Goal: Task Accomplishment & Management: Use online tool/utility

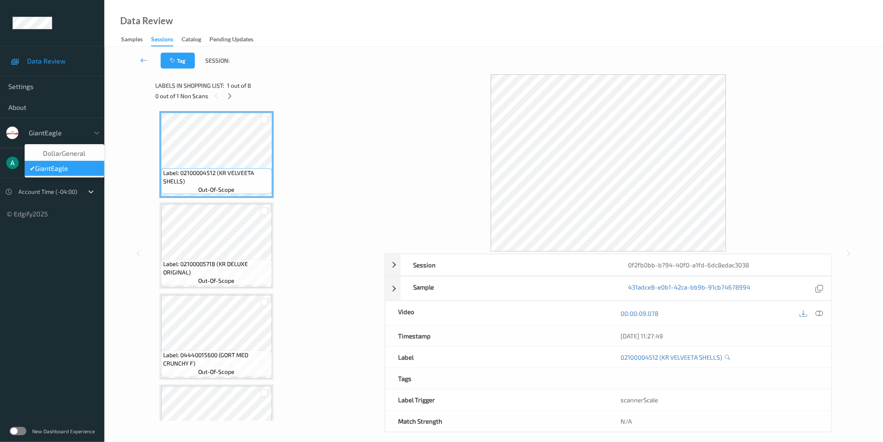
click at [43, 135] on div at bounding box center [57, 133] width 56 height 10
click at [51, 135] on div at bounding box center [57, 133] width 56 height 10
click at [65, 154] on span "DollarGeneral" at bounding box center [64, 153] width 43 height 8
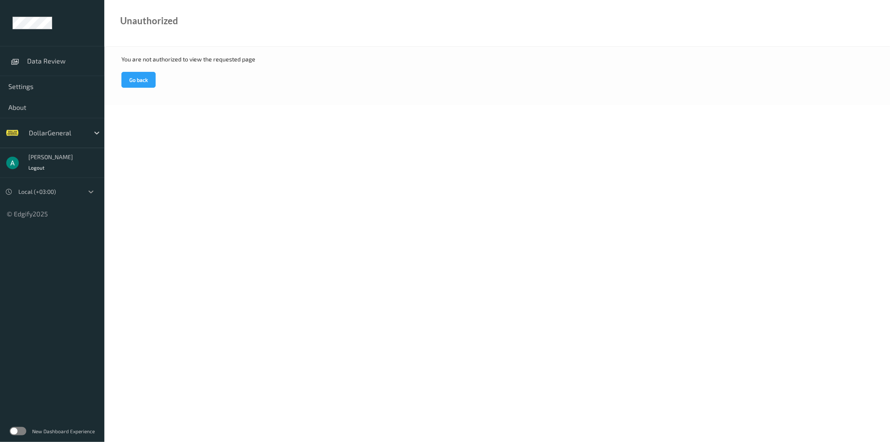
click at [91, 193] on icon at bounding box center [91, 191] width 5 height 3
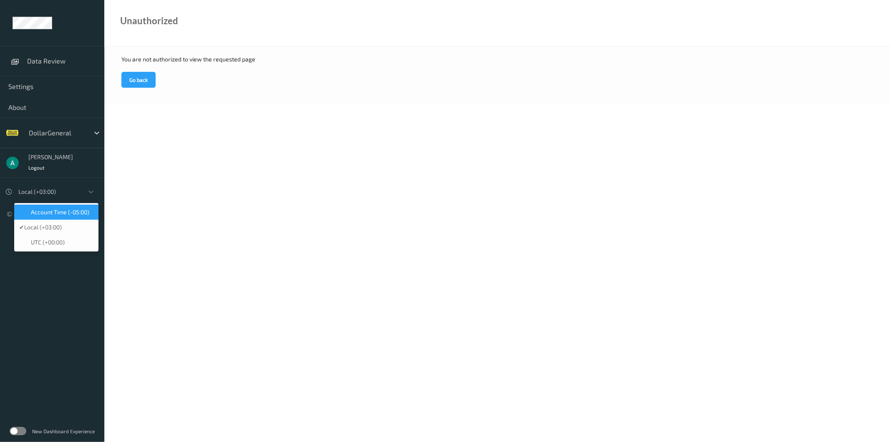
click at [62, 215] on span "Account Time (-05:00)" at bounding box center [60, 212] width 58 height 8
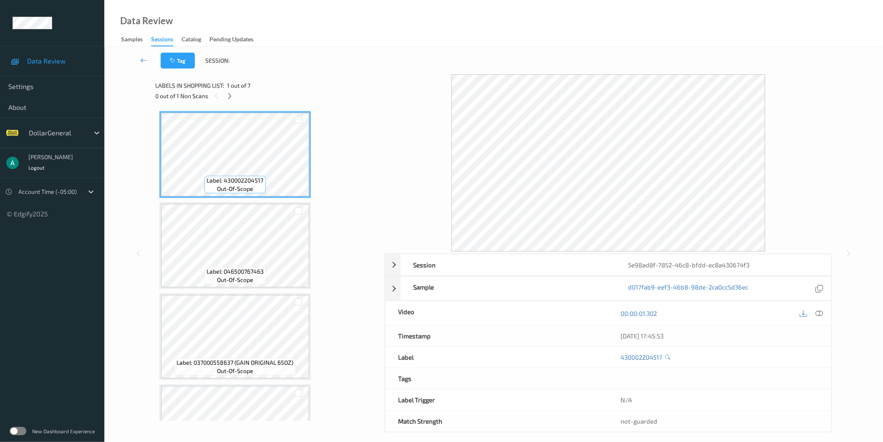
click at [64, 195] on div at bounding box center [48, 192] width 61 height 10
click at [117, 183] on div "Tag Session: Session 5e98ad8f-7852-46c8-bfdd-ec8a430674f3 Session ID 5e98ad8f-7…" at bounding box center [493, 248] width 779 height 402
click at [160, 42] on div "Sessions" at bounding box center [162, 40] width 22 height 11
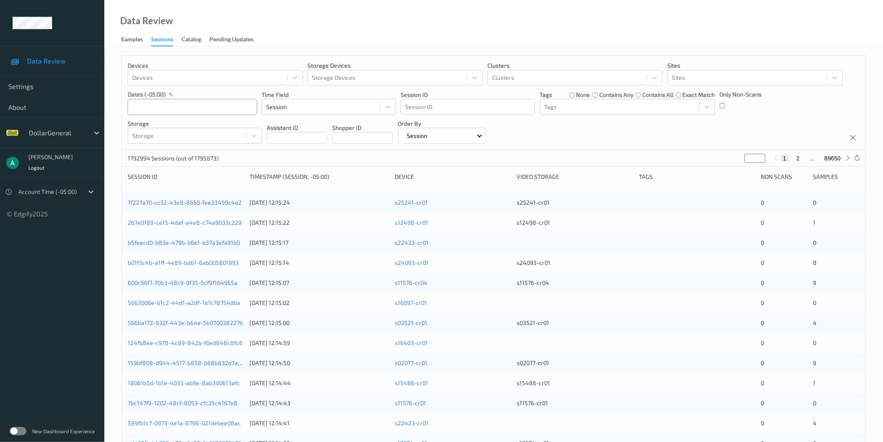
click at [171, 111] on input "text" at bounding box center [192, 107] width 129 height 16
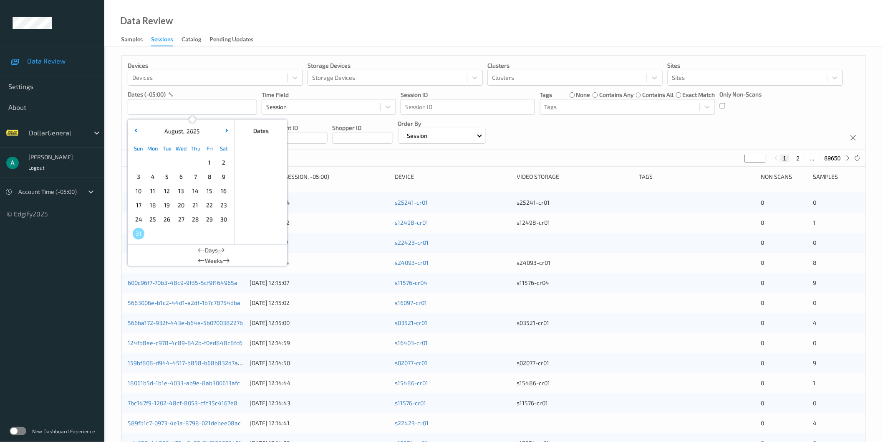
click at [154, 189] on span "11" at bounding box center [153, 191] width 12 height 12
click at [137, 206] on span "17" at bounding box center [139, 205] width 12 height 12
type input "[DATE] 00:00 -> [DATE] 23:59"
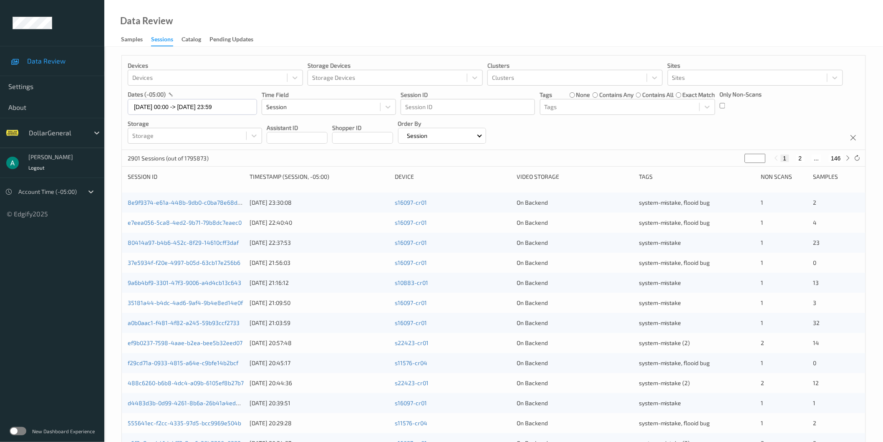
click at [749, 150] on div "2901 Sessions (out of 1795873) * 1 2 ... 146" at bounding box center [494, 158] width 744 height 17
click at [750, 161] on input "*" at bounding box center [755, 158] width 21 height 9
type input "*"
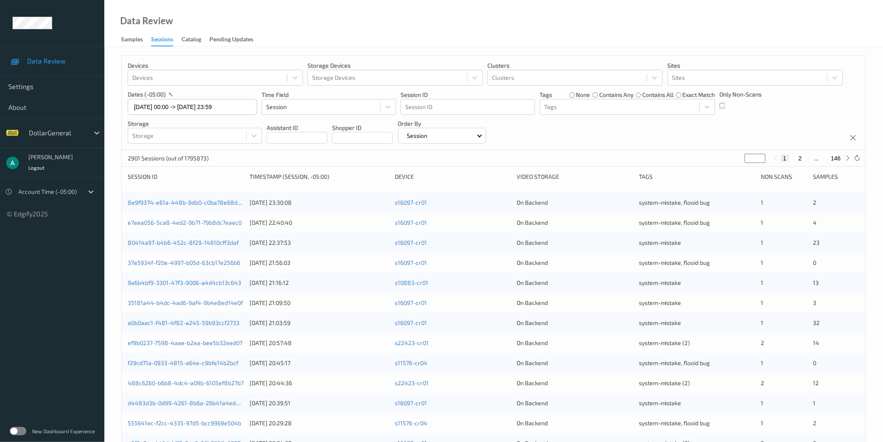
type input "*"
type input "**"
type input "***"
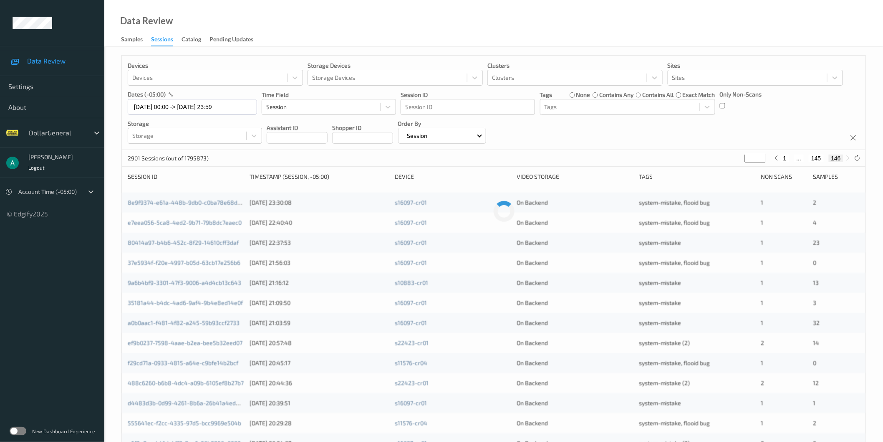
type input "**"
type input "*"
type input "**"
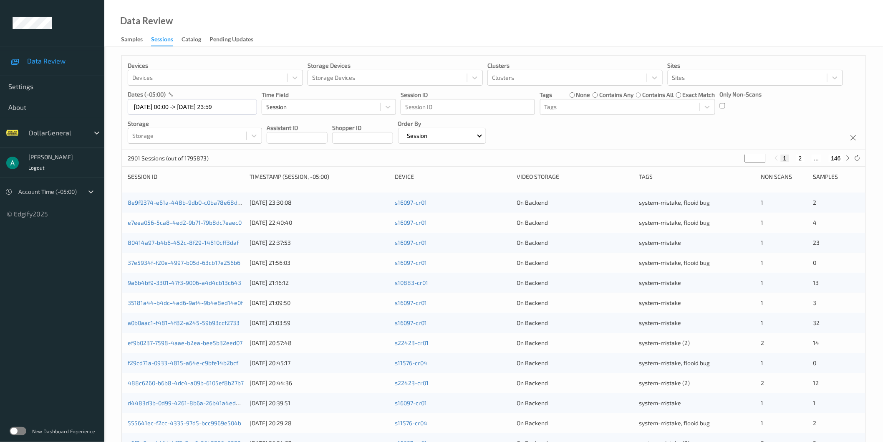
type input "**"
type input "***"
type input "**"
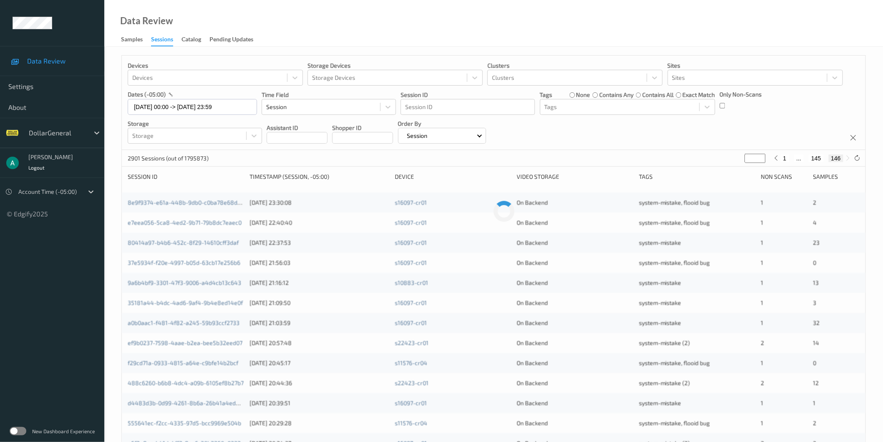
type input "*"
drag, startPoint x: 750, startPoint y: 155, endPoint x: 742, endPoint y: 155, distance: 7.9
click at [742, 155] on div "2901 Sessions (out of 1795873) * 1 2 ... 146" at bounding box center [494, 158] width 744 height 17
type input "*"
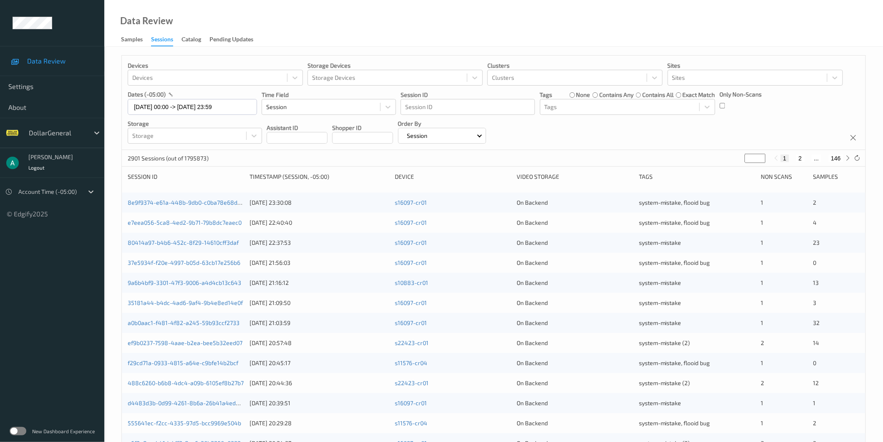
type input "*"
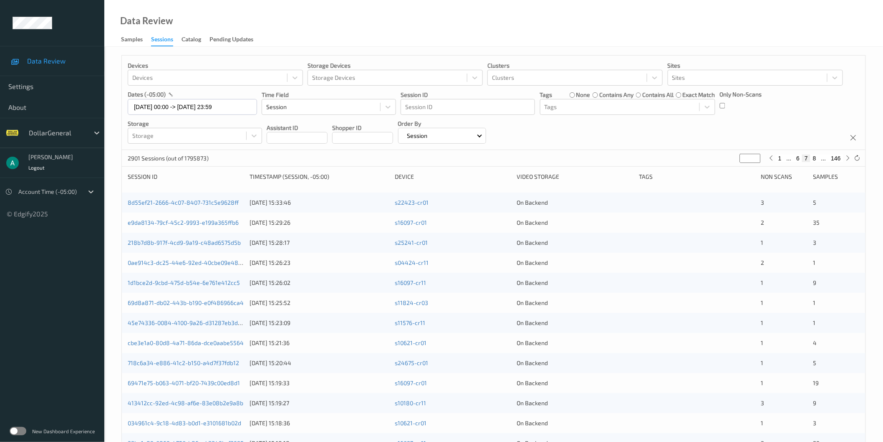
type input "*"
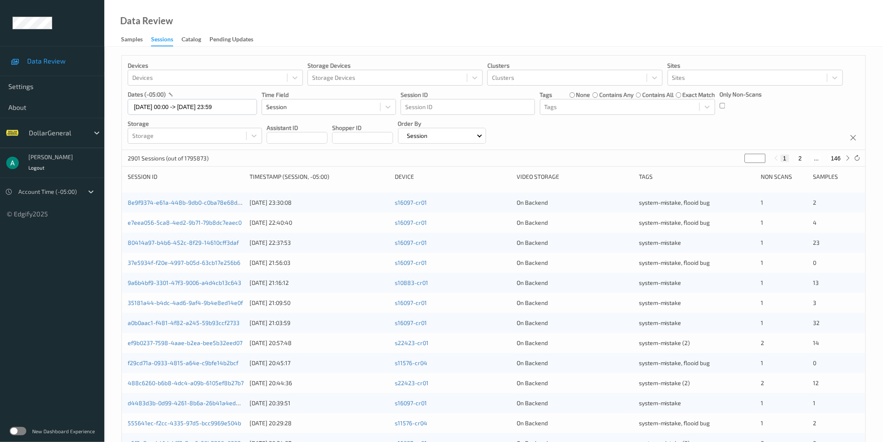
type input "**"
type input "***"
click at [751, 155] on input "***" at bounding box center [755, 158] width 21 height 9
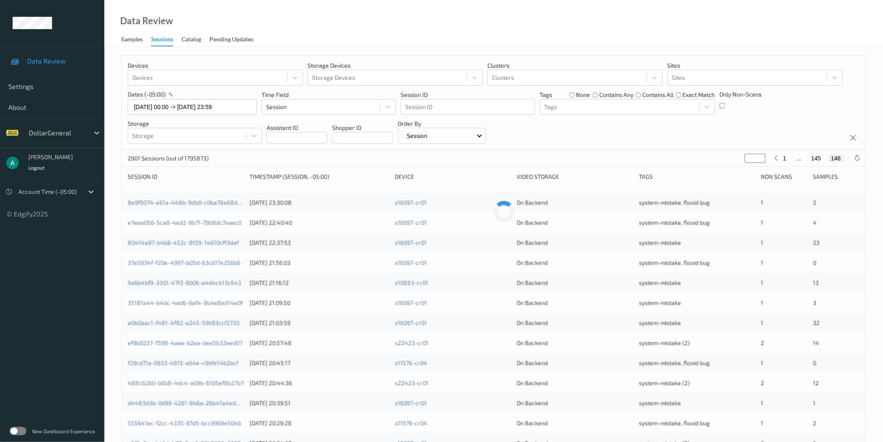
click at [751, 155] on input "***" at bounding box center [755, 158] width 21 height 9
type input "*"
type input "**"
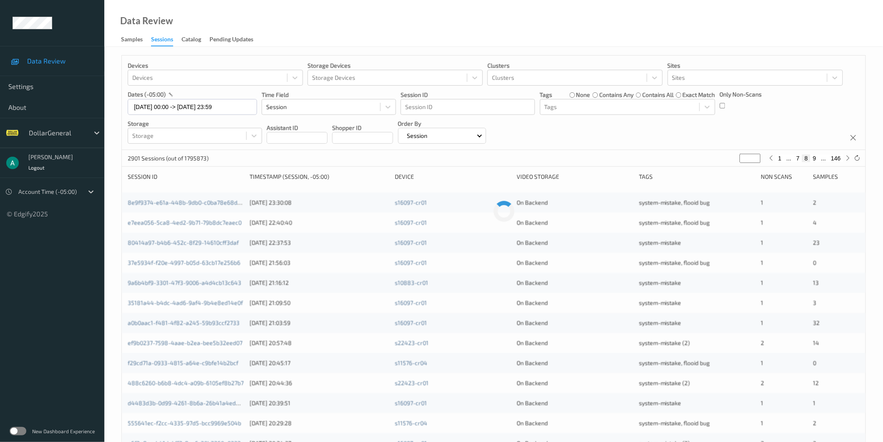
type input "**"
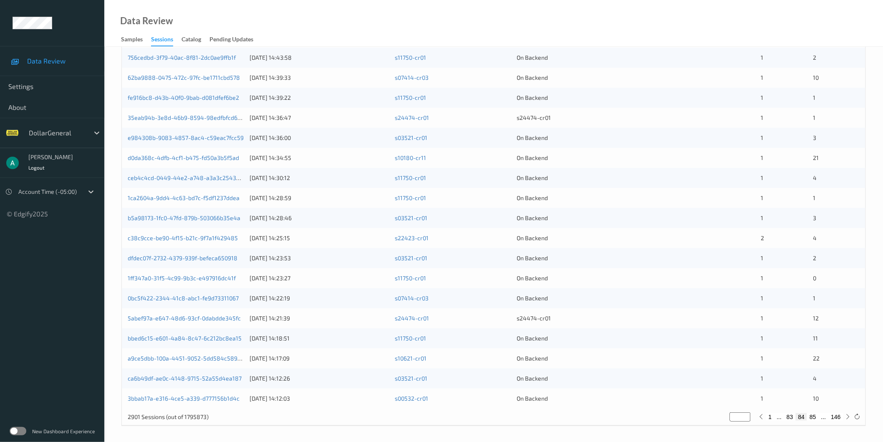
scroll to position [186, 0]
type input "**"
click at [182, 397] on link "3bbab17a-e316-4ce5-a339-d777156b1d4c" at bounding box center [184, 397] width 112 height 7
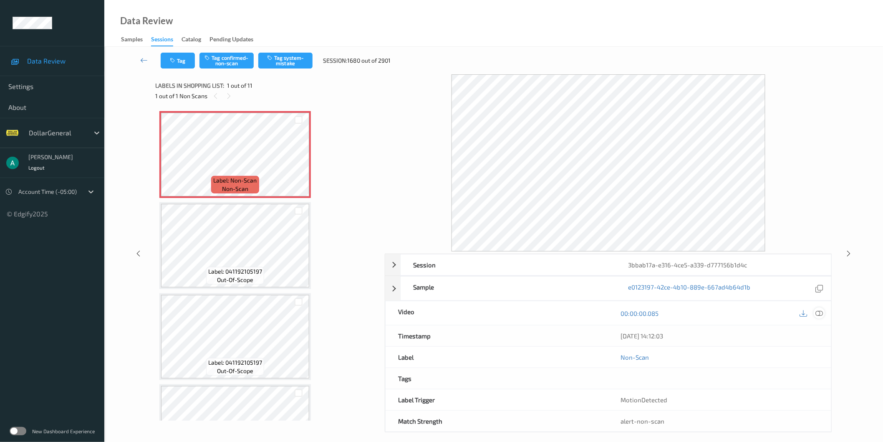
click at [818, 312] on icon at bounding box center [820, 313] width 8 height 8
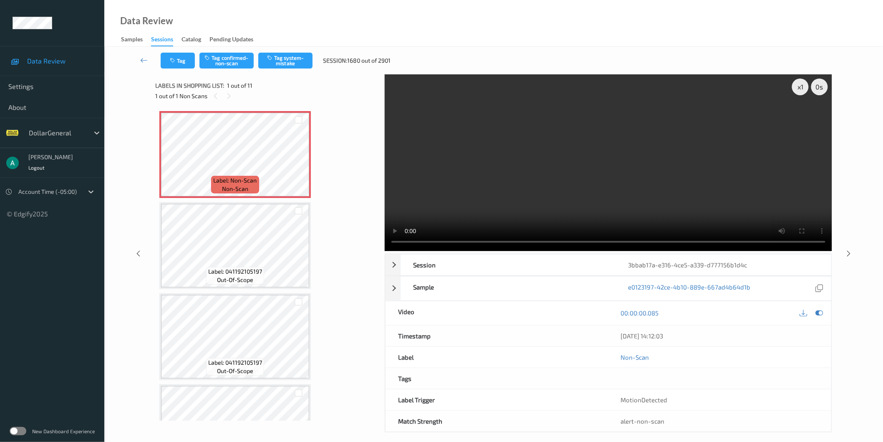
click at [616, 168] on video at bounding box center [609, 162] width 448 height 177
click at [592, 156] on video at bounding box center [609, 162] width 448 height 177
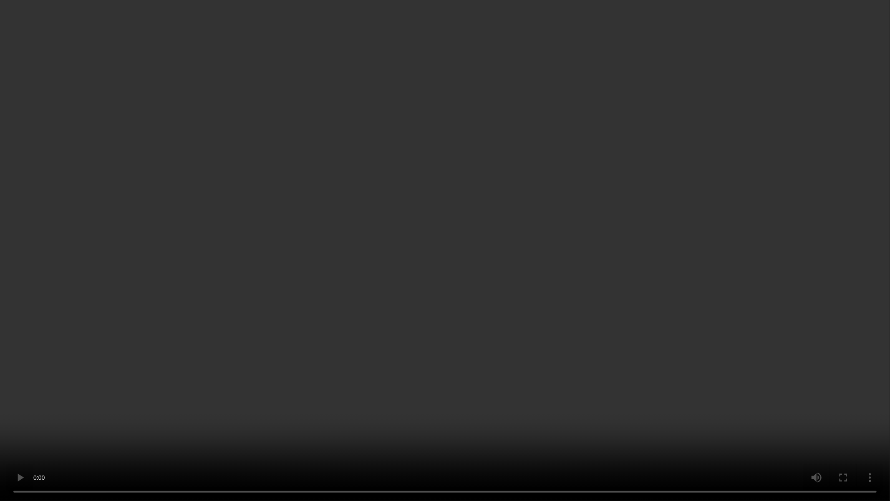
click at [304, 364] on video at bounding box center [445, 250] width 890 height 501
click at [291, 381] on video at bounding box center [445, 250] width 890 height 501
click at [462, 210] on video at bounding box center [445, 250] width 890 height 501
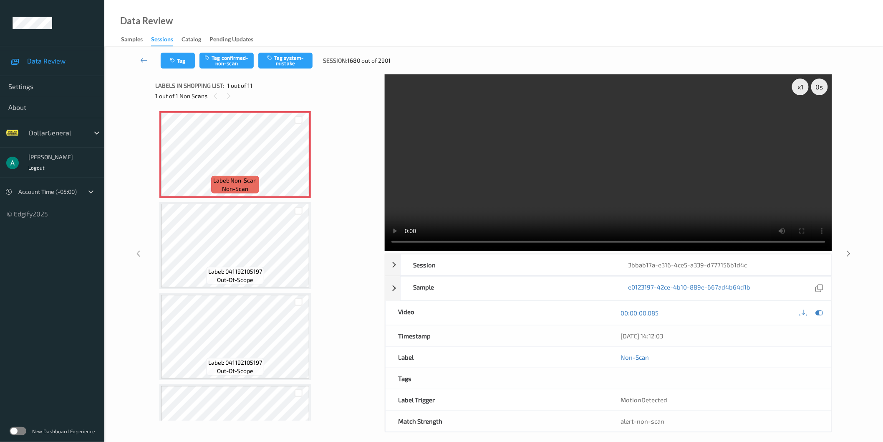
click at [519, 159] on video at bounding box center [609, 162] width 448 height 177
click at [293, 61] on button "Tag system-mistake" at bounding box center [285, 61] width 54 height 16
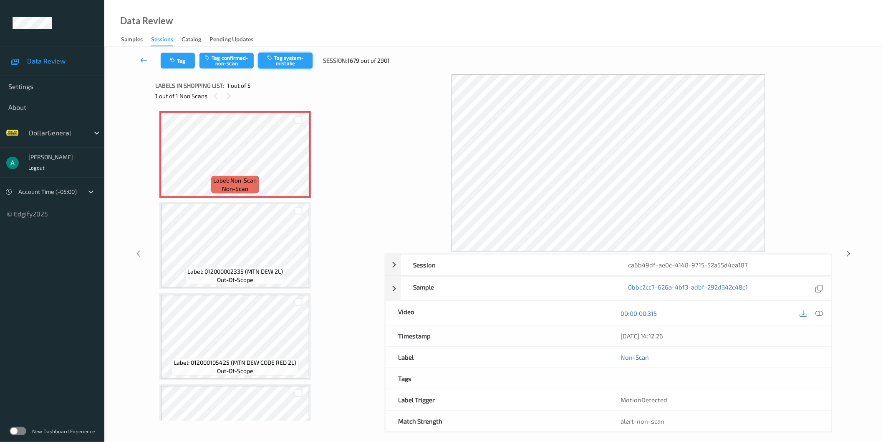
click at [290, 58] on button "Tag system-mistake" at bounding box center [285, 61] width 54 height 16
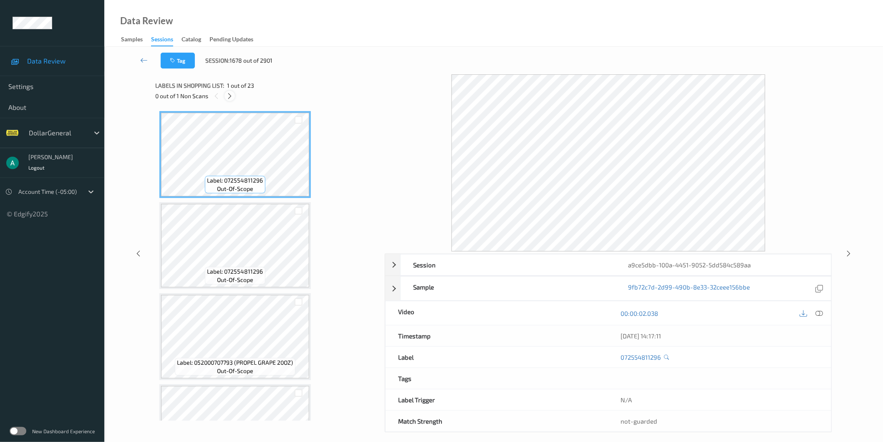
click at [231, 97] on icon at bounding box center [229, 96] width 7 height 8
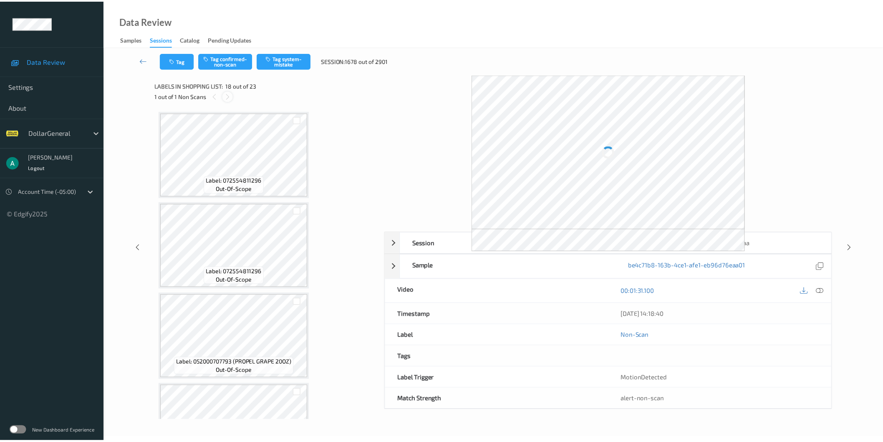
scroll to position [1451, 0]
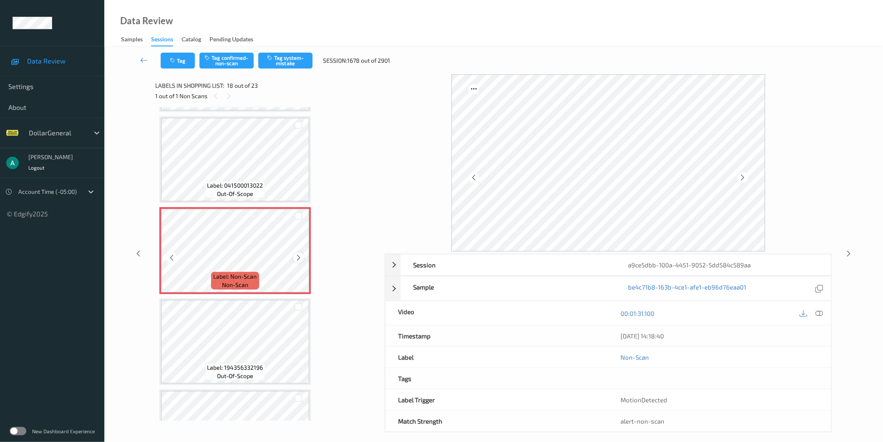
click at [301, 254] on icon at bounding box center [298, 258] width 7 height 8
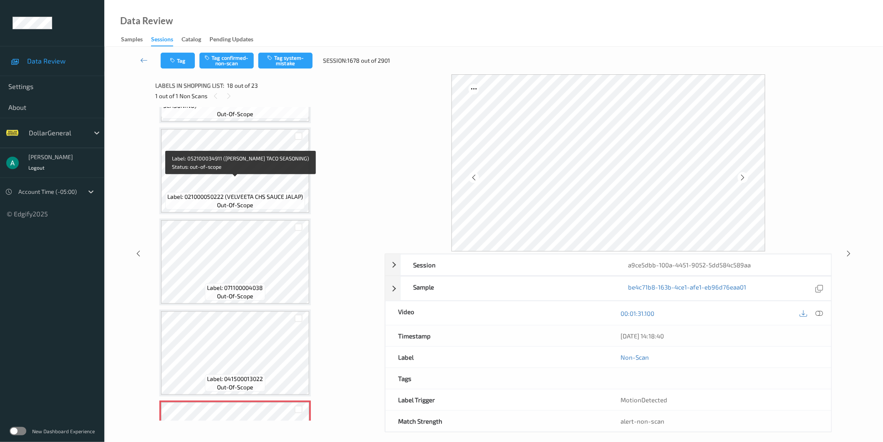
scroll to position [1498, 0]
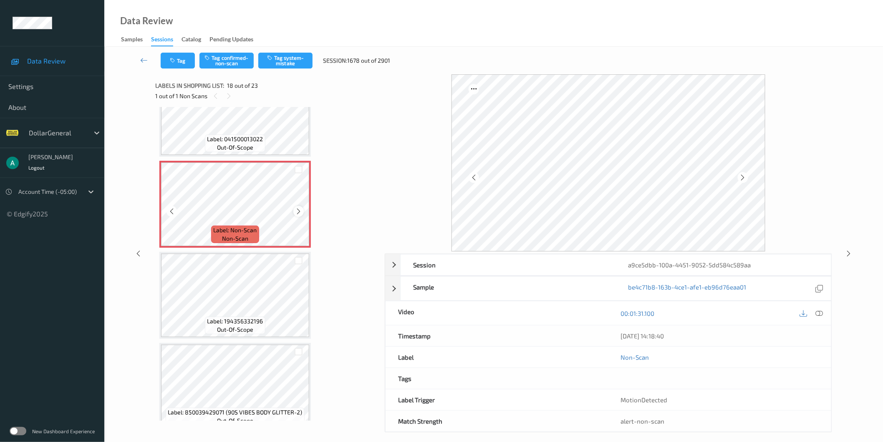
click at [299, 206] on div at bounding box center [298, 211] width 10 height 10
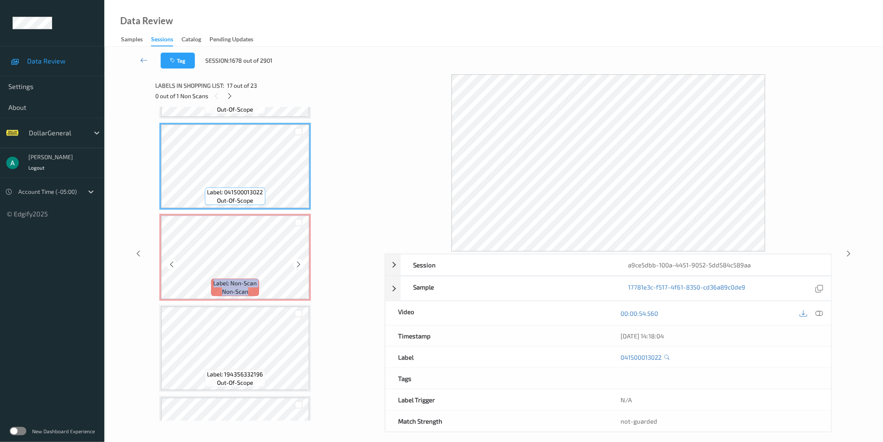
scroll to position [1451, 0]
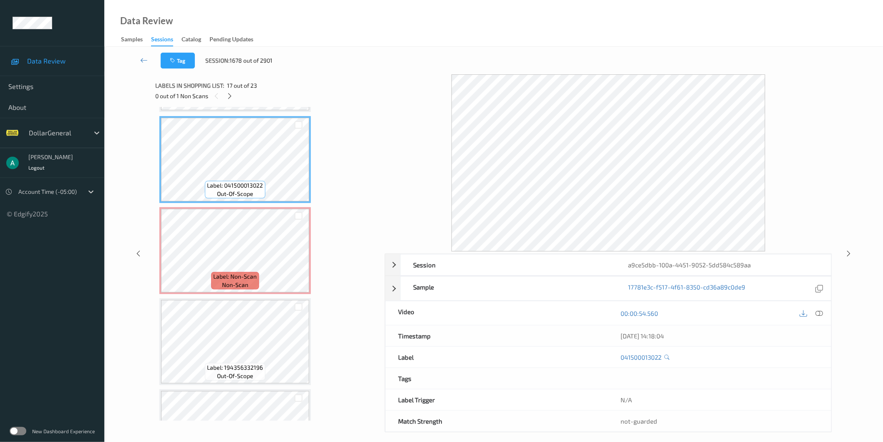
click at [822, 311] on icon at bounding box center [820, 313] width 8 height 8
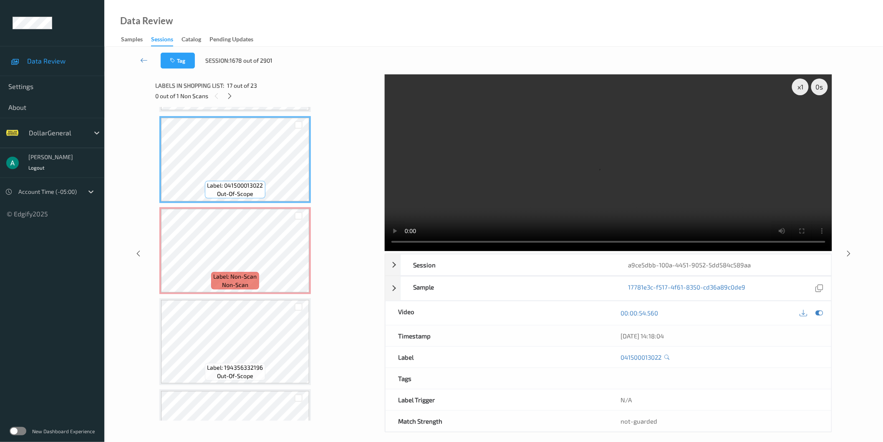
click at [667, 139] on video at bounding box center [609, 162] width 448 height 177
click at [798, 94] on div "x 1" at bounding box center [800, 86] width 17 height 17
click at [798, 93] on div "x 2" at bounding box center [800, 86] width 17 height 17
click at [623, 163] on video at bounding box center [609, 162] width 448 height 177
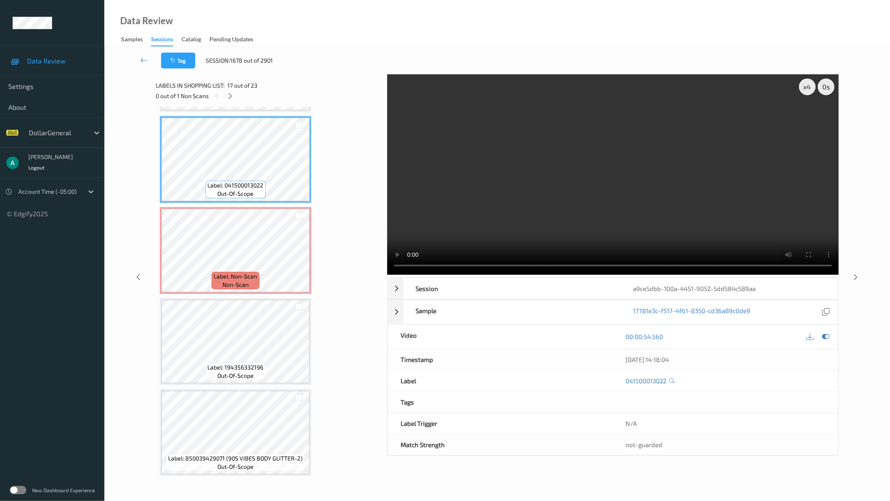
click at [558, 156] on video at bounding box center [613, 174] width 452 height 200
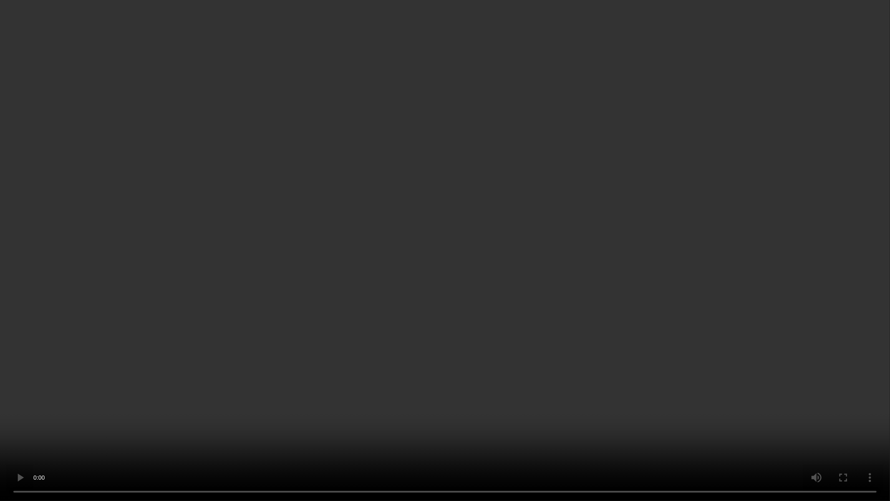
click at [558, 156] on video at bounding box center [445, 250] width 890 height 501
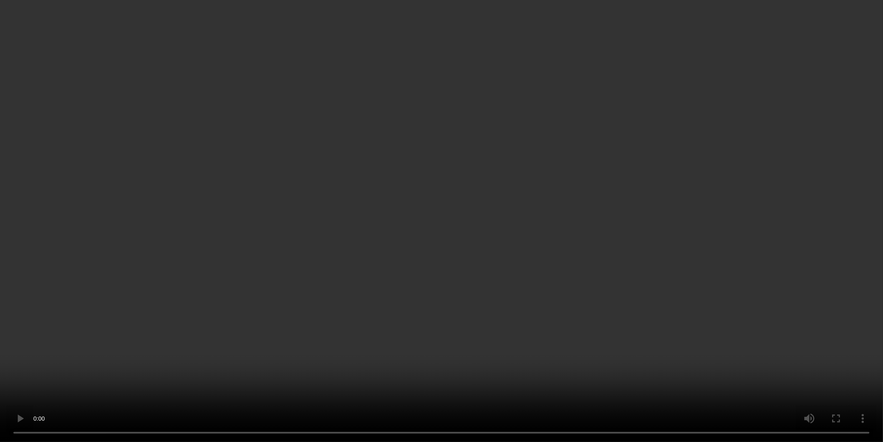
scroll to position [1544, 0]
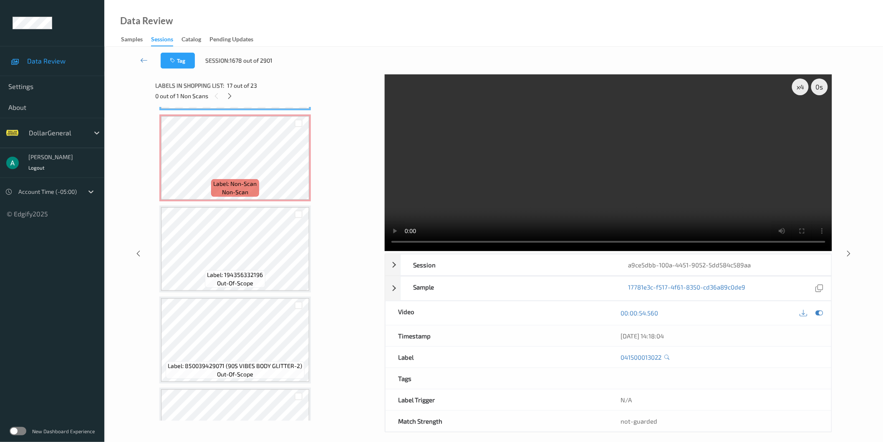
click at [598, 191] on video at bounding box center [609, 162] width 448 height 177
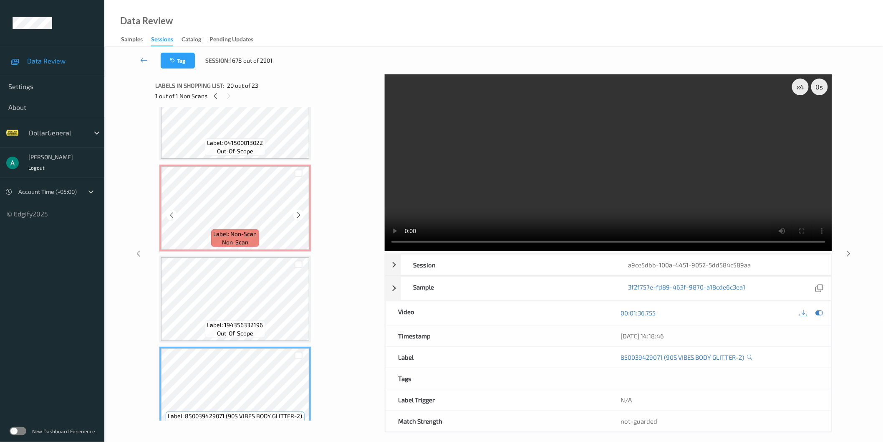
scroll to position [1451, 0]
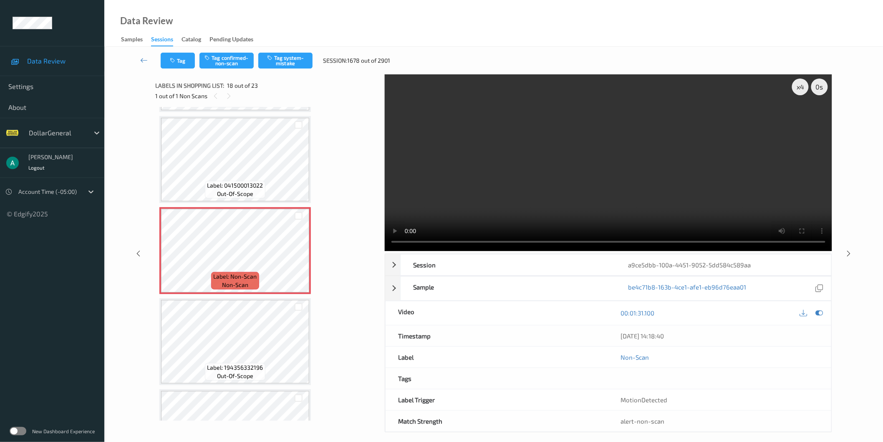
click at [482, 155] on video at bounding box center [609, 162] width 448 height 177
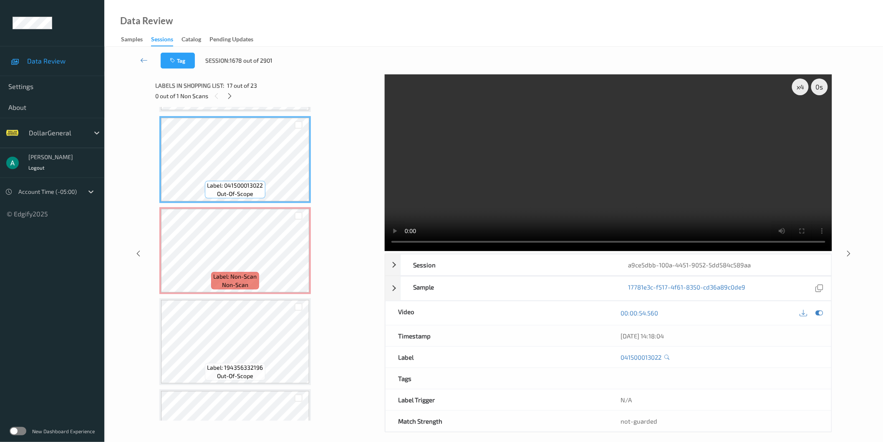
click at [550, 148] on video at bounding box center [609, 162] width 448 height 177
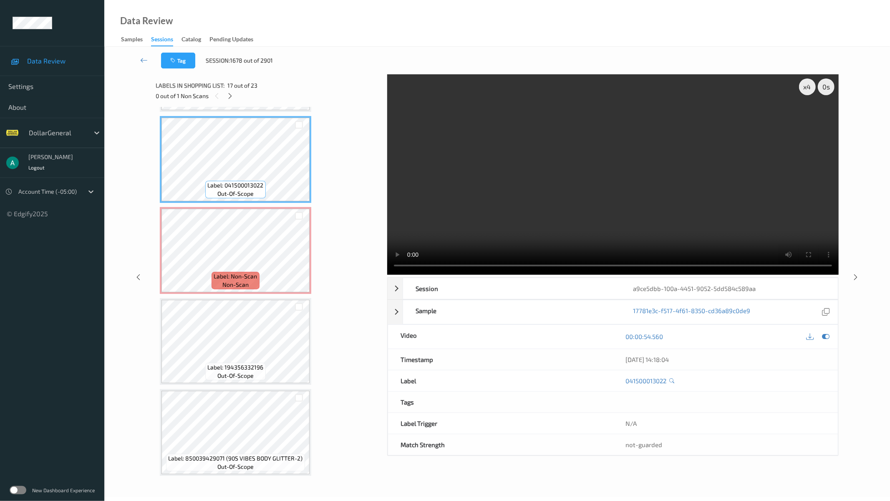
click at [562, 109] on video at bounding box center [613, 174] width 452 height 200
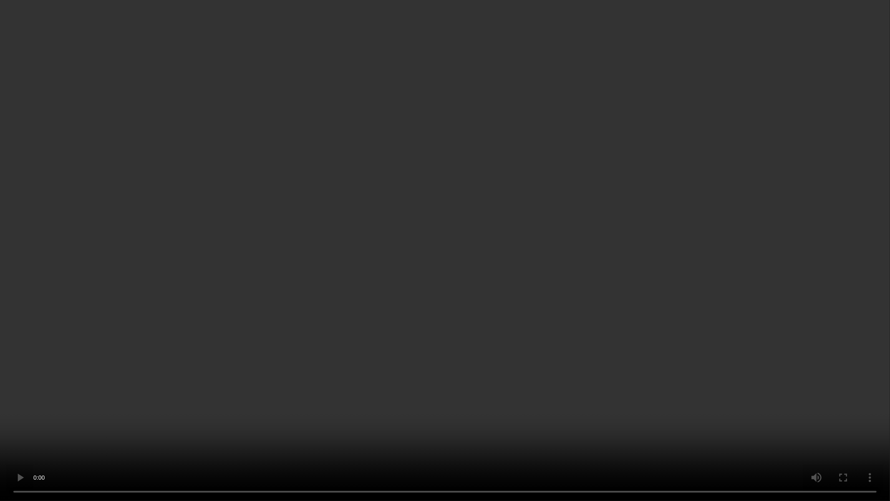
click at [562, 109] on video at bounding box center [445, 250] width 890 height 501
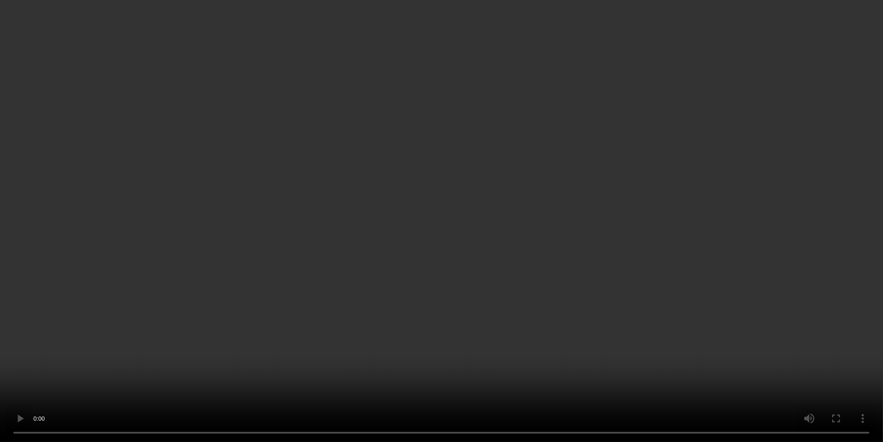
click at [535, 166] on video at bounding box center [441, 221] width 883 height 442
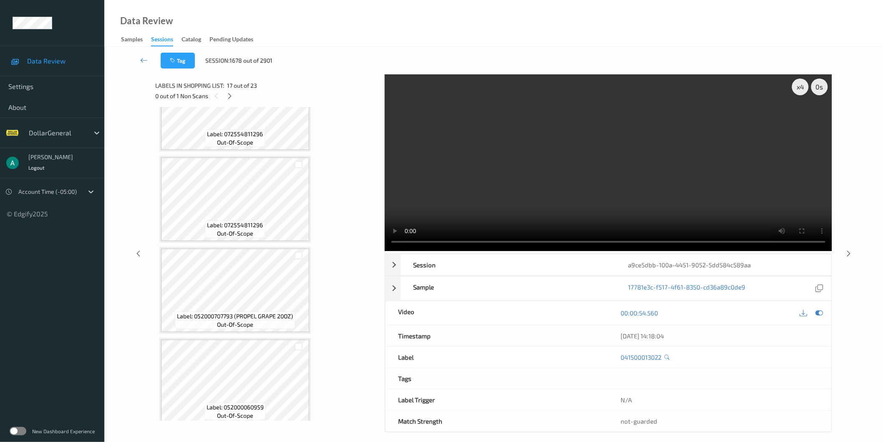
scroll to position [0, 0]
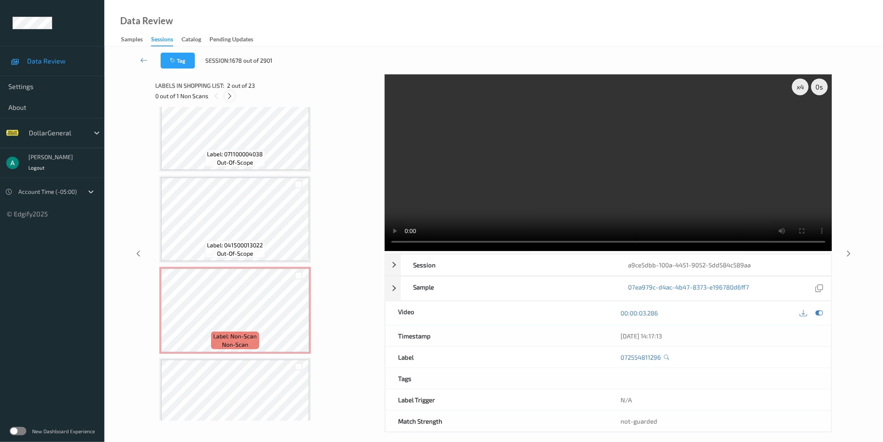
click at [230, 91] on div at bounding box center [230, 96] width 10 height 10
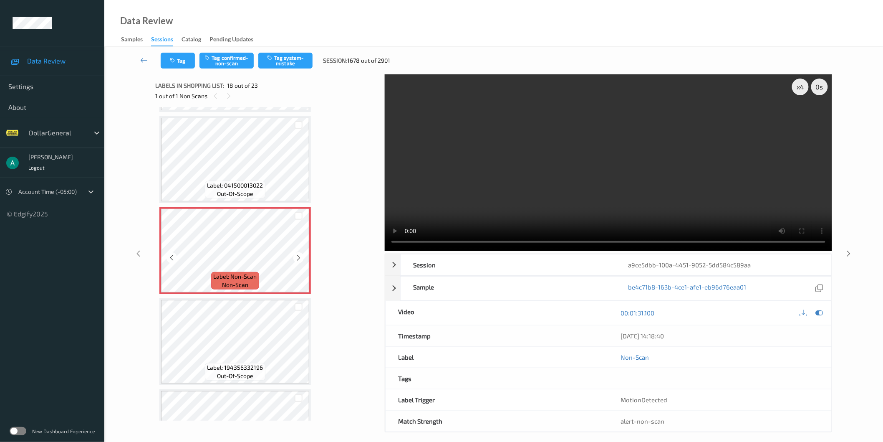
click at [256, 277] on div "Label: Non-Scan non-scan" at bounding box center [235, 281] width 48 height 18
click at [590, 165] on video at bounding box center [609, 162] width 448 height 177
click at [817, 310] on icon at bounding box center [820, 313] width 8 height 8
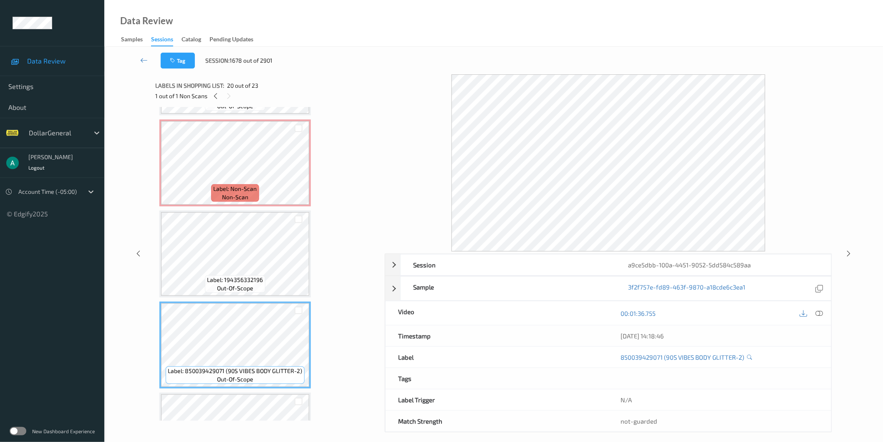
scroll to position [1400, 0]
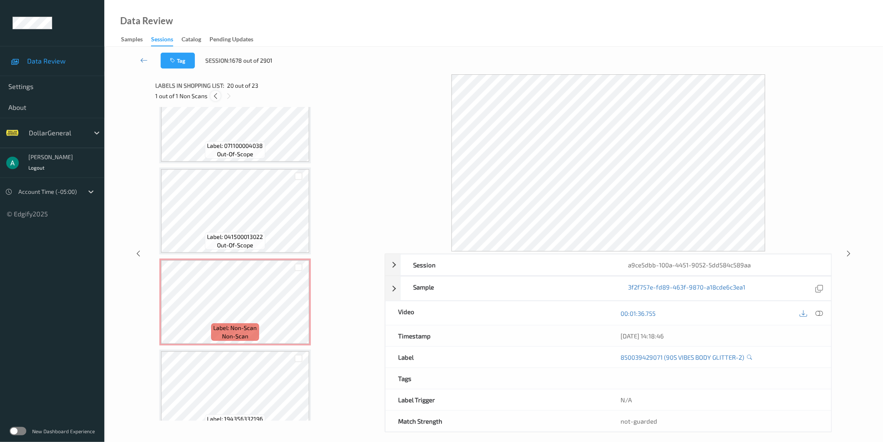
click at [215, 97] on icon at bounding box center [215, 96] width 7 height 8
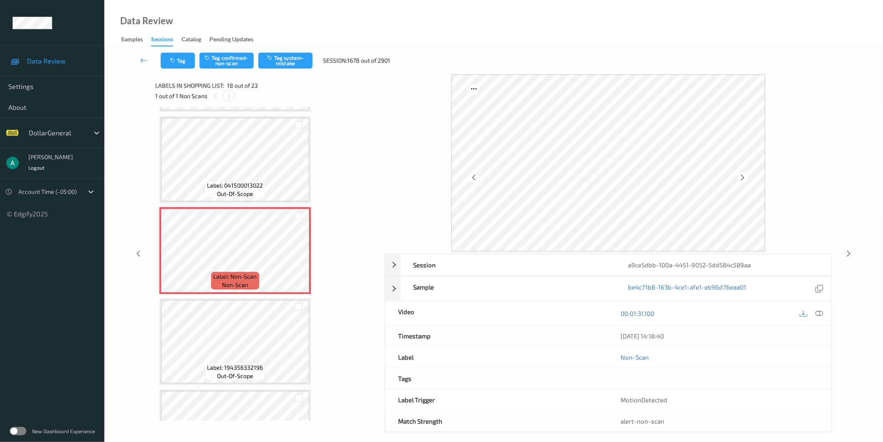
click at [226, 95] on icon at bounding box center [228, 96] width 7 height 8
click at [233, 94] on div at bounding box center [229, 96] width 10 height 10
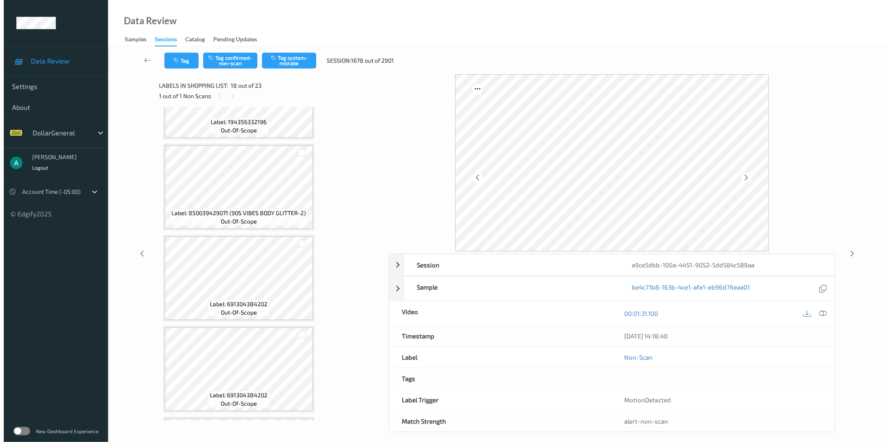
scroll to position [1771, 0]
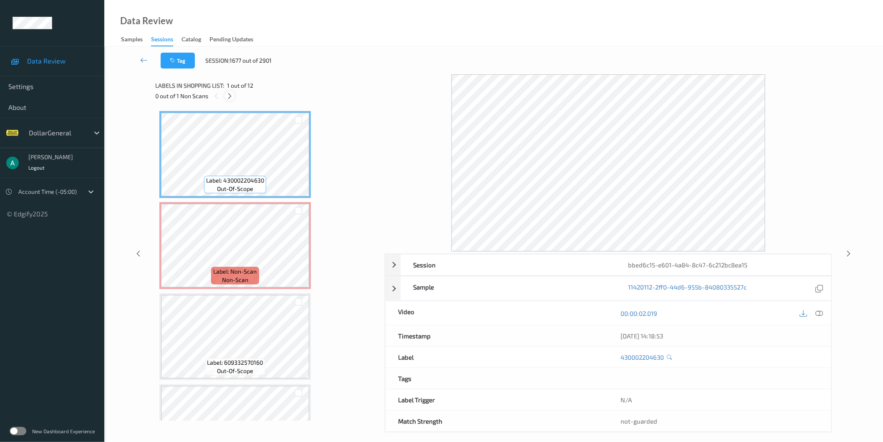
click at [226, 94] on div at bounding box center [230, 96] width 10 height 10
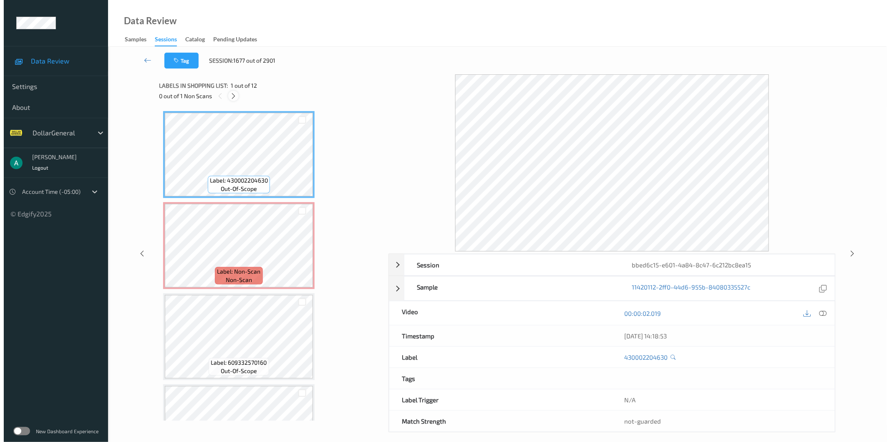
scroll to position [4, 0]
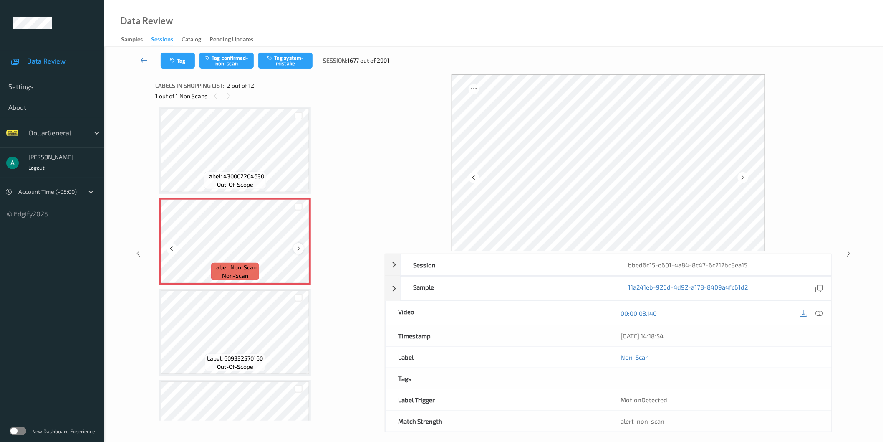
click at [296, 247] on icon at bounding box center [298, 249] width 7 height 8
click at [296, 246] on icon at bounding box center [298, 249] width 7 height 8
click at [825, 314] on div at bounding box center [819, 312] width 11 height 11
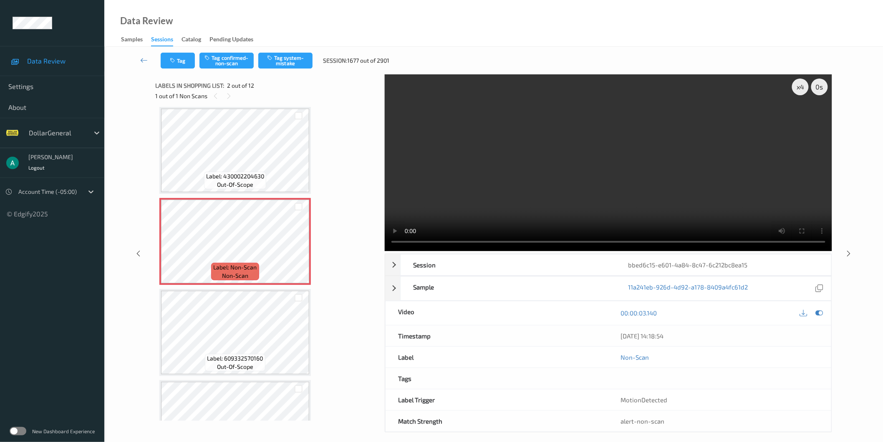
click at [591, 148] on video at bounding box center [609, 162] width 448 height 177
click at [534, 157] on video at bounding box center [609, 162] width 448 height 177
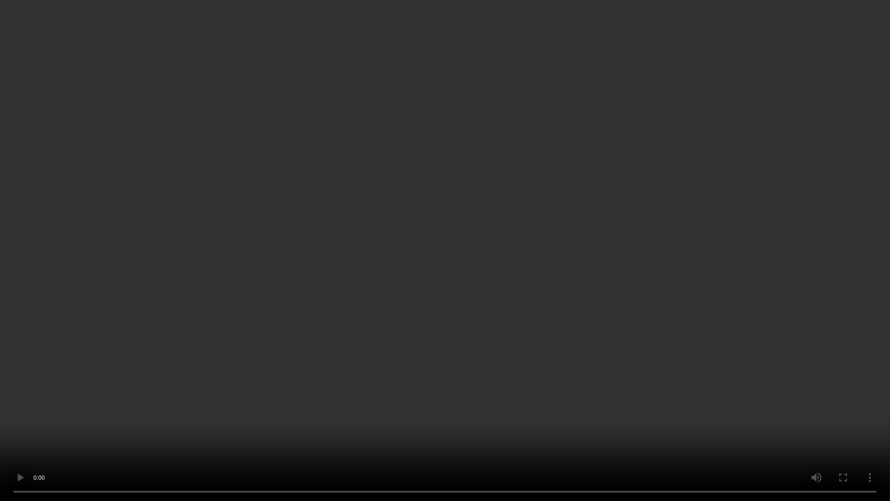
click at [380, 293] on video at bounding box center [445, 250] width 890 height 501
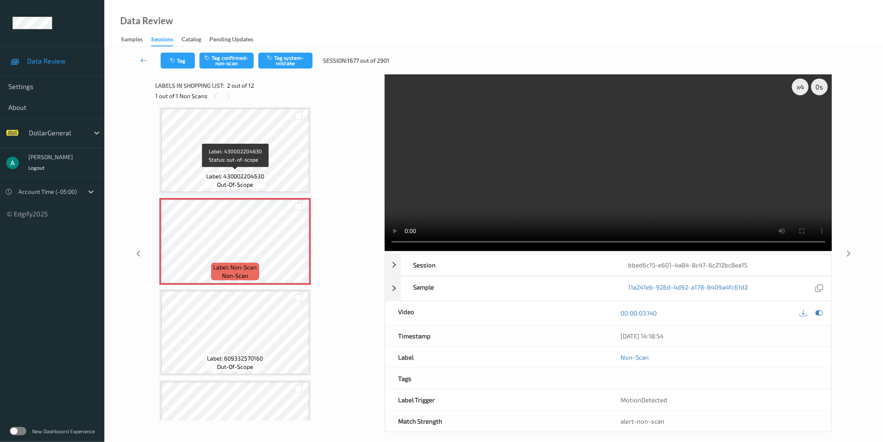
click at [234, 181] on span "out-of-scope" at bounding box center [235, 184] width 36 height 8
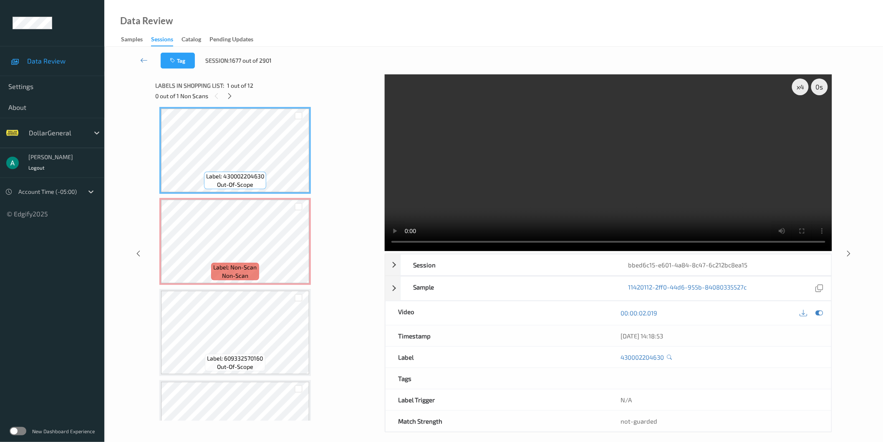
click at [579, 193] on video at bounding box center [609, 162] width 448 height 177
click at [804, 78] on div "x 4" at bounding box center [800, 86] width 17 height 17
click at [589, 184] on video at bounding box center [609, 162] width 448 height 177
click at [608, 173] on video at bounding box center [609, 162] width 448 height 177
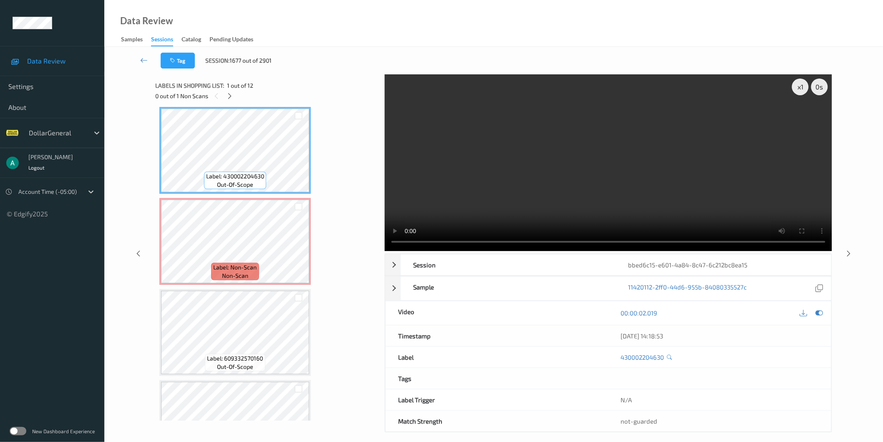
click at [517, 170] on video at bounding box center [609, 162] width 448 height 177
click at [574, 166] on video at bounding box center [609, 162] width 448 height 177
click at [534, 173] on video at bounding box center [609, 162] width 448 height 177
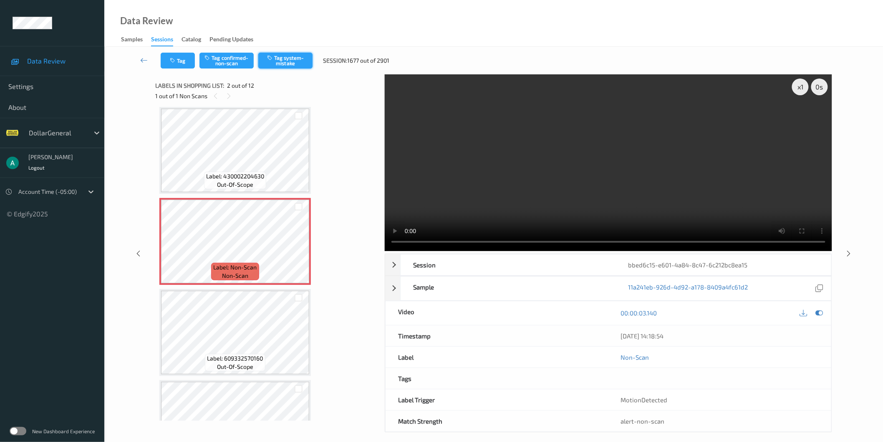
click at [281, 63] on button "Tag system-mistake" at bounding box center [285, 61] width 54 height 16
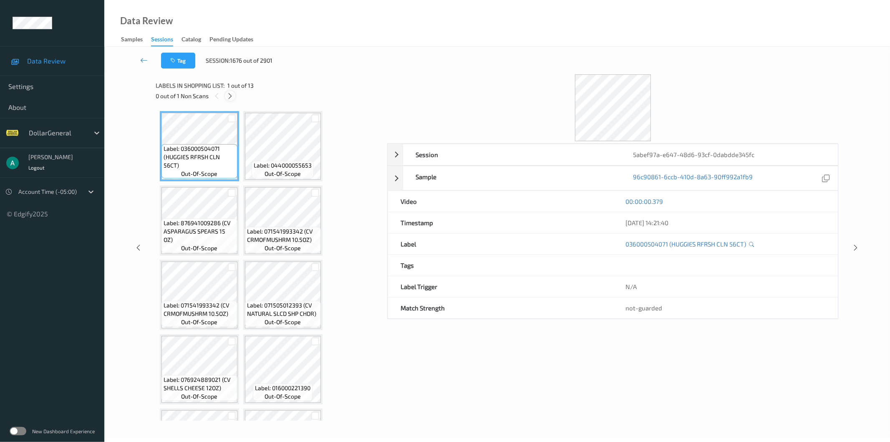
click at [231, 95] on icon at bounding box center [230, 96] width 7 height 8
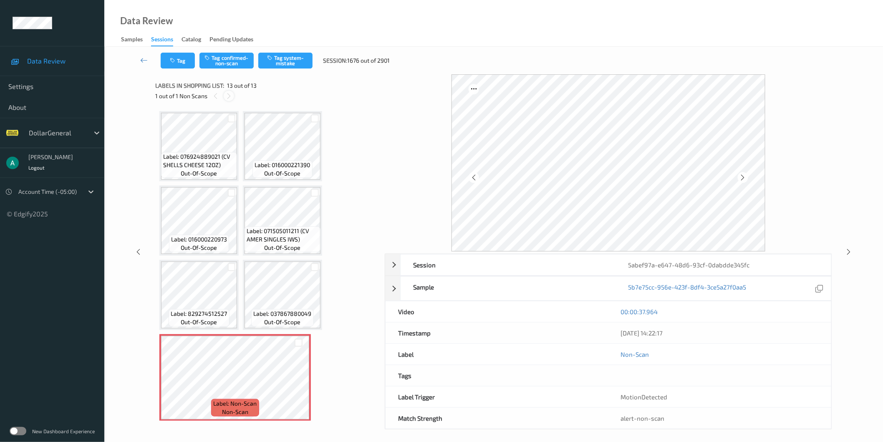
click at [231, 95] on icon at bounding box center [228, 96] width 7 height 8
click at [291, 57] on button "Tag system-mistake" at bounding box center [285, 61] width 54 height 16
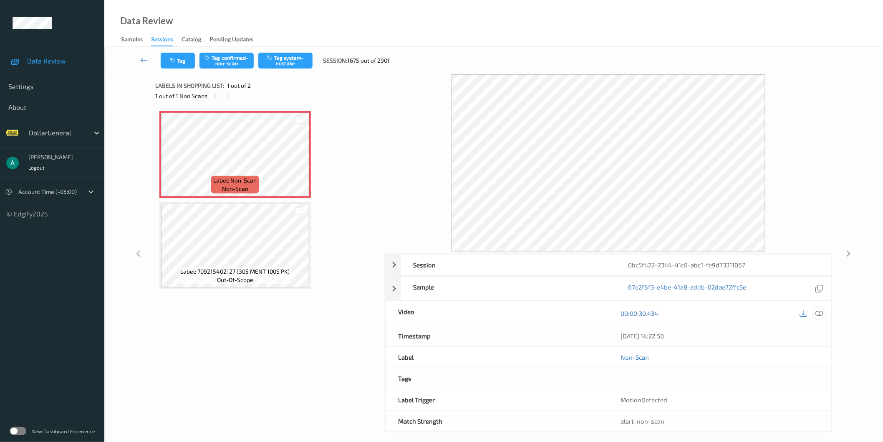
click at [822, 314] on icon at bounding box center [820, 313] width 8 height 8
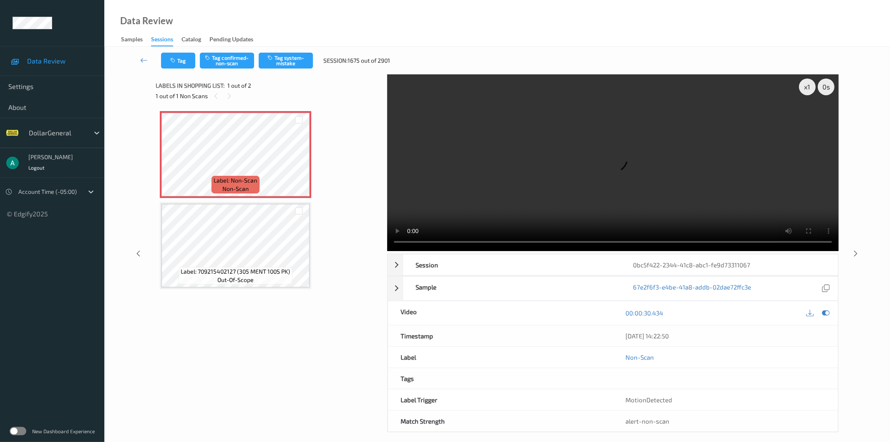
click at [530, 104] on video at bounding box center [613, 162] width 452 height 177
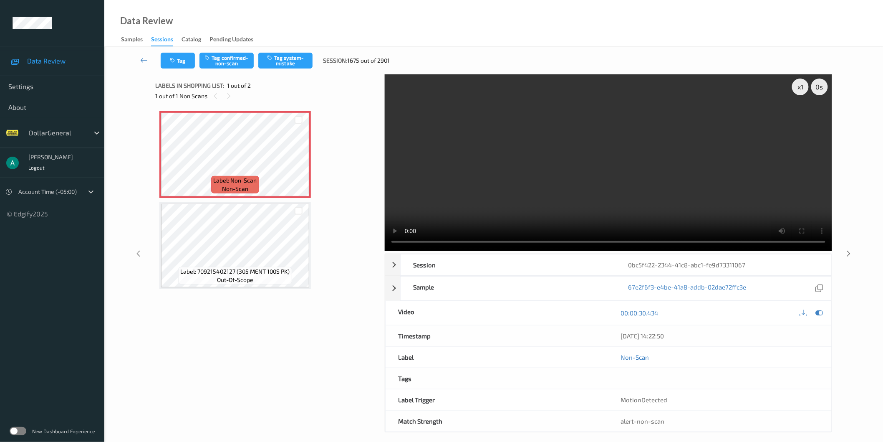
click at [525, 177] on video at bounding box center [609, 162] width 448 height 177
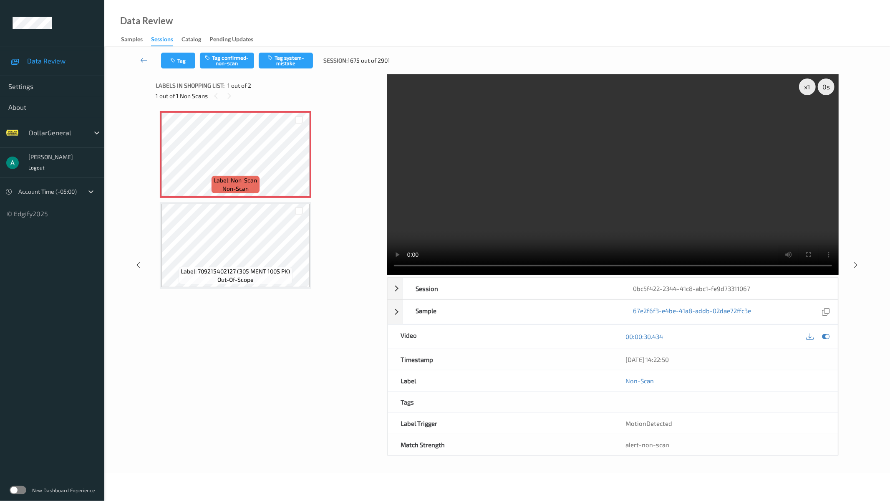
click at [538, 230] on video at bounding box center [613, 174] width 452 height 200
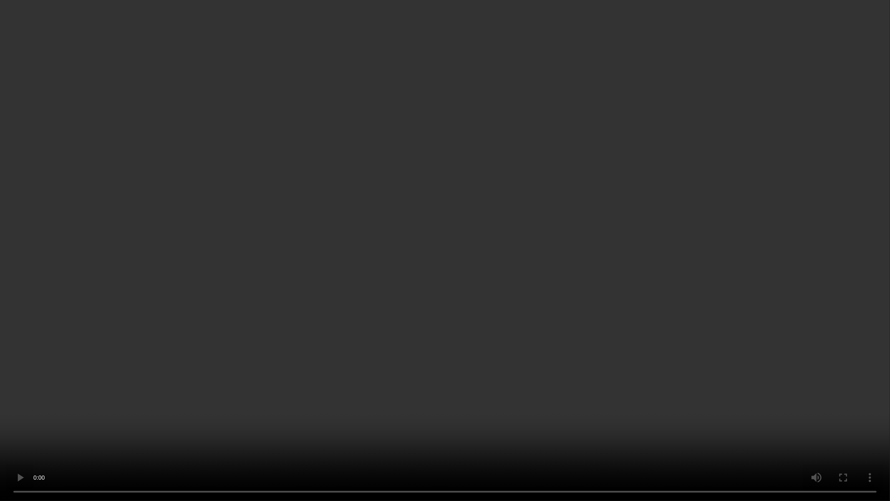
click at [436, 222] on video at bounding box center [445, 250] width 890 height 501
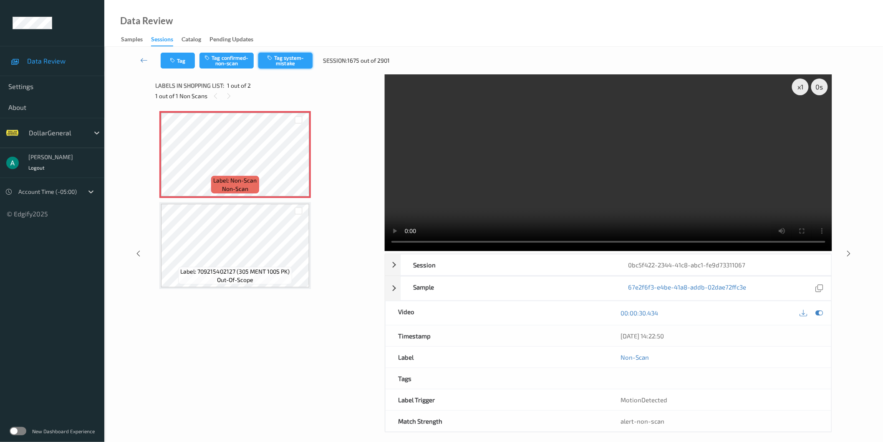
click at [296, 63] on button "Tag system-mistake" at bounding box center [285, 61] width 54 height 16
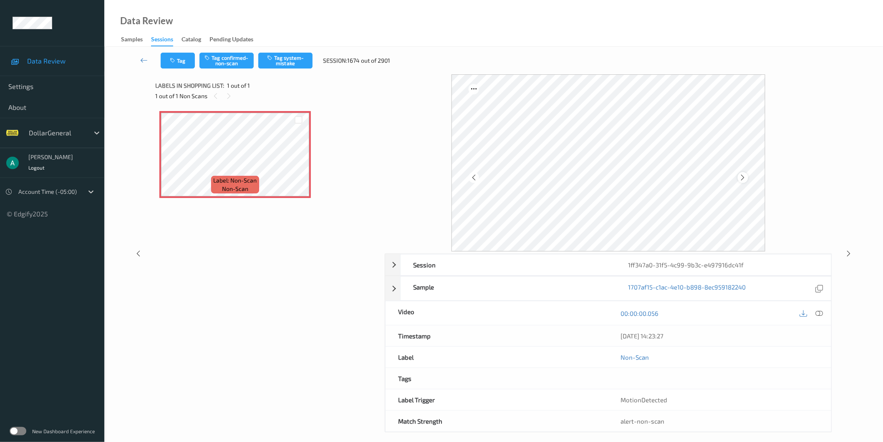
click at [742, 180] on icon at bounding box center [743, 178] width 7 height 8
click at [820, 311] on icon at bounding box center [820, 313] width 8 height 8
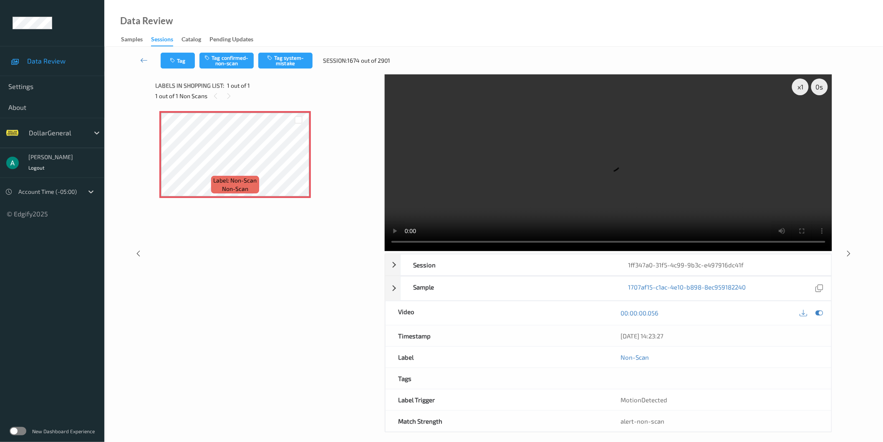
click at [568, 156] on video at bounding box center [609, 162] width 448 height 177
click at [301, 160] on icon at bounding box center [298, 162] width 7 height 8
click at [641, 163] on video at bounding box center [609, 162] width 448 height 177
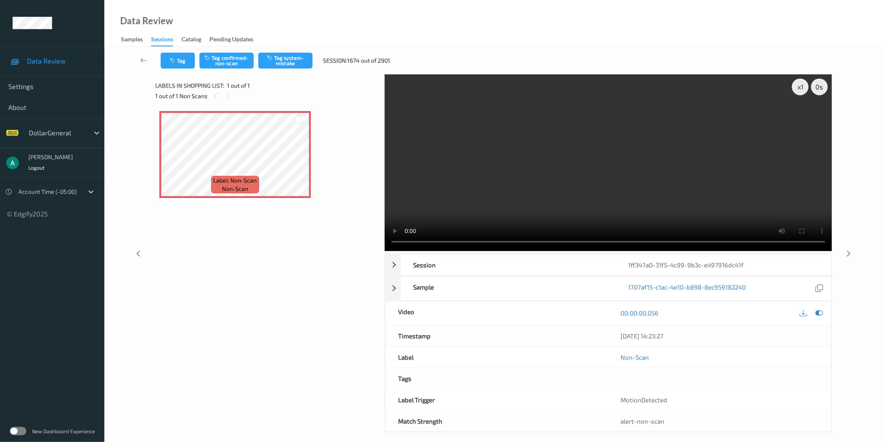
click at [641, 163] on video at bounding box center [609, 162] width 448 height 177
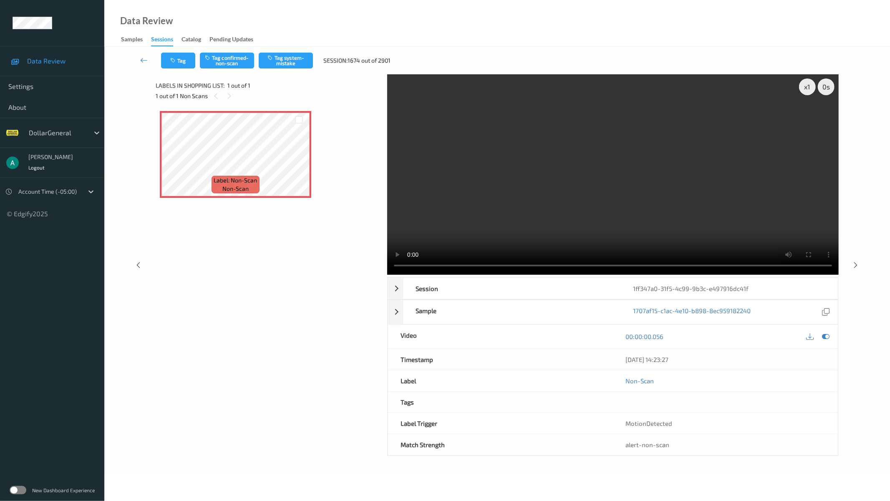
click at [640, 210] on video at bounding box center [613, 174] width 452 height 200
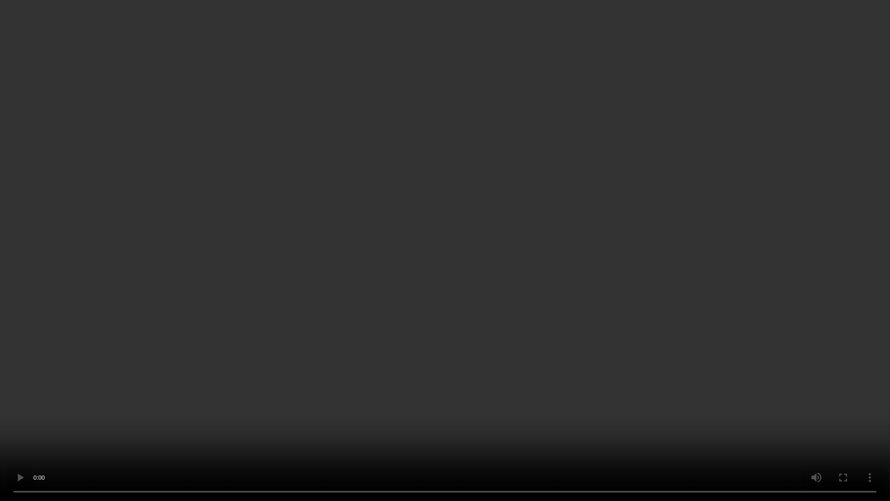
click at [438, 232] on video at bounding box center [445, 250] width 890 height 501
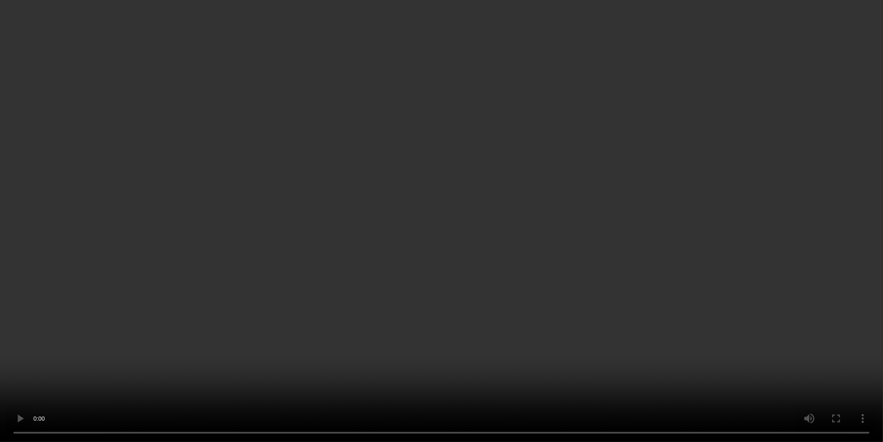
click at [527, 154] on video at bounding box center [441, 221] width 883 height 442
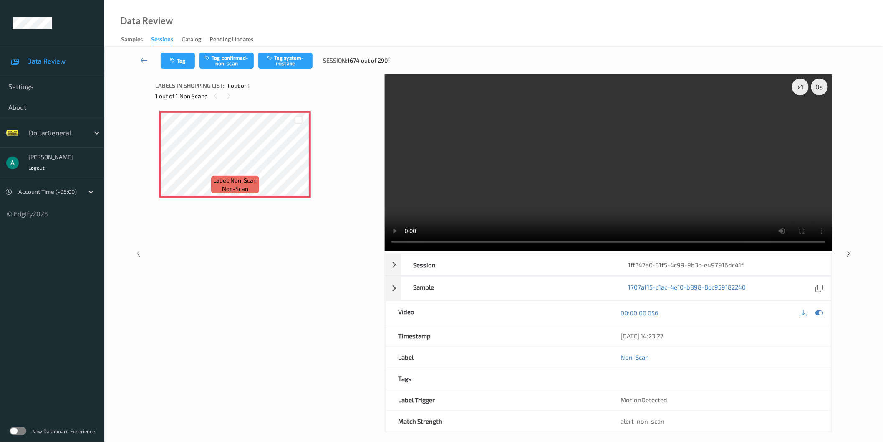
click at [545, 151] on video at bounding box center [609, 162] width 448 height 177
click at [287, 61] on button "Tag system-mistake" at bounding box center [285, 61] width 54 height 16
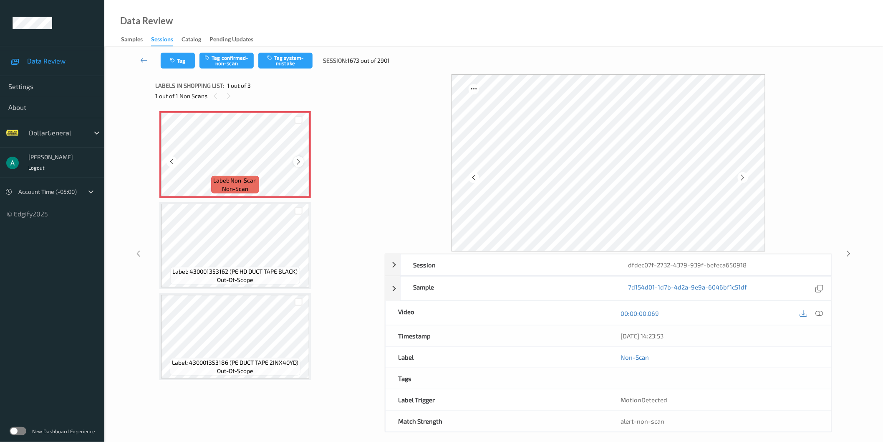
click at [300, 158] on icon at bounding box center [298, 162] width 7 height 8
click at [820, 317] on div at bounding box center [819, 312] width 11 height 11
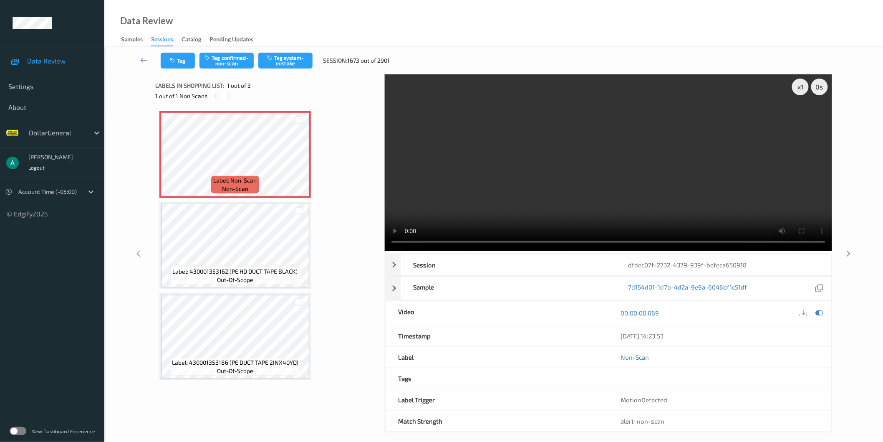
click at [562, 153] on video at bounding box center [609, 162] width 448 height 177
click at [597, 159] on video at bounding box center [609, 162] width 448 height 177
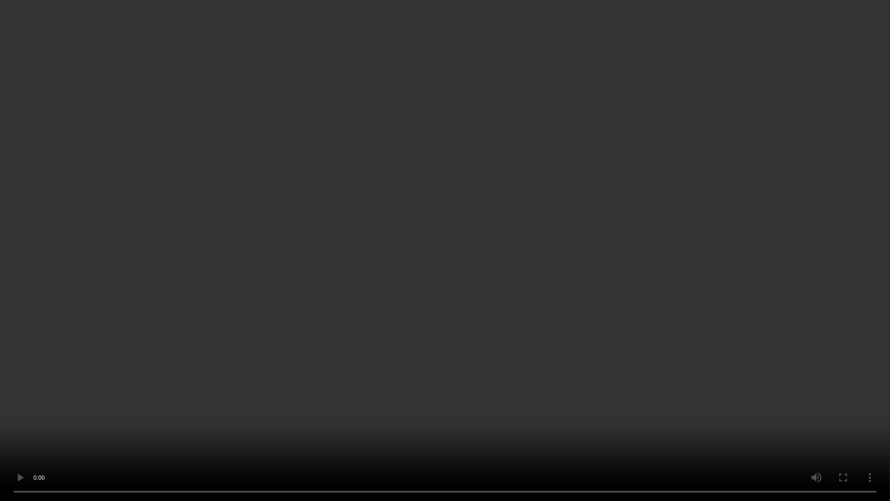
click at [549, 197] on video at bounding box center [445, 250] width 890 height 501
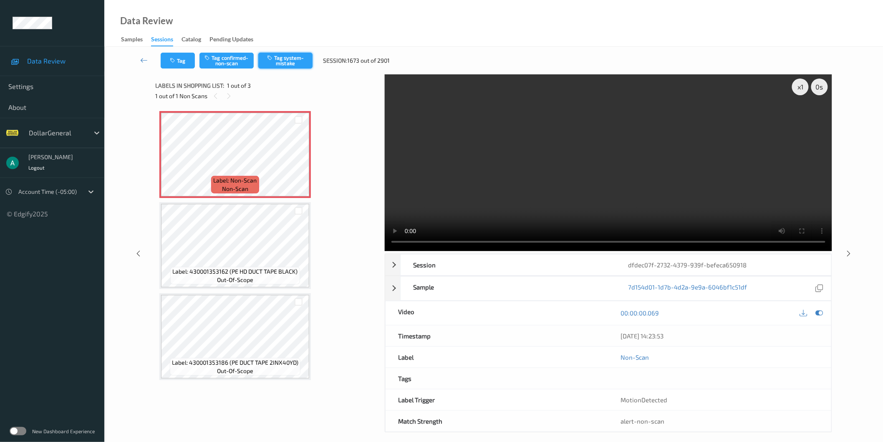
click at [276, 55] on button "Tag system-mistake" at bounding box center [285, 61] width 54 height 16
click at [362, 247] on div "x 1 0 s Session dfdec07f-2732-4379-939f-befeca650918 Session ID dfdec07f-2732-4…" at bounding box center [493, 253] width 677 height 358
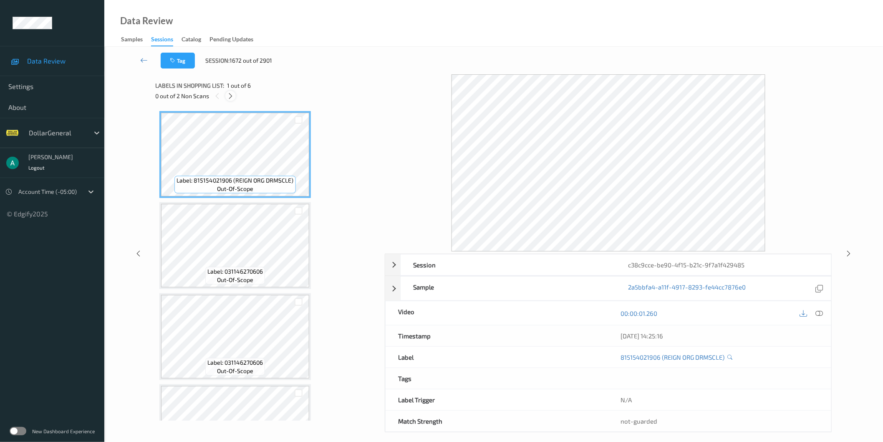
click at [231, 98] on icon at bounding box center [230, 96] width 7 height 8
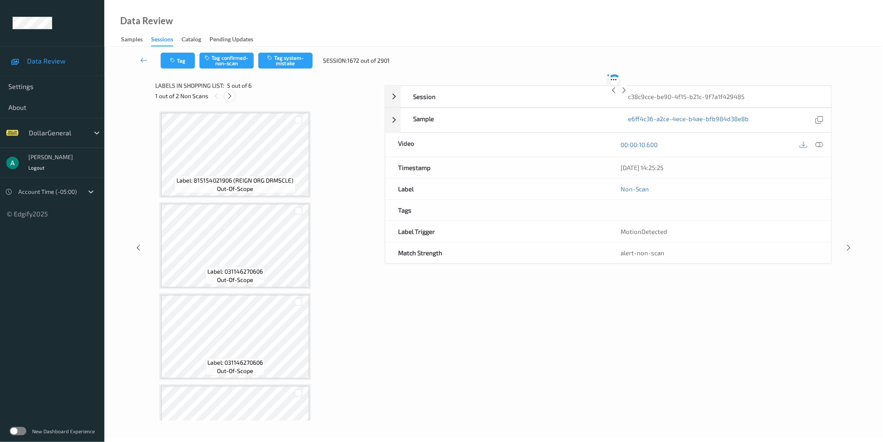
scroll to position [233, 0]
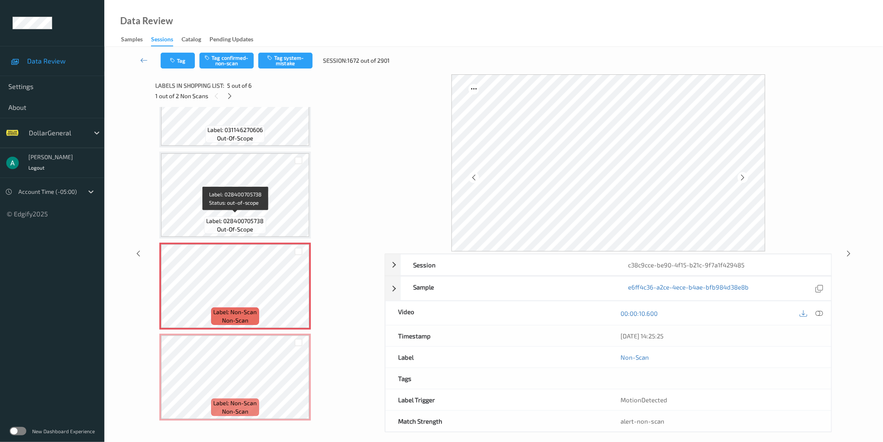
click at [233, 218] on span "Label: 028400705738" at bounding box center [236, 221] width 58 height 8
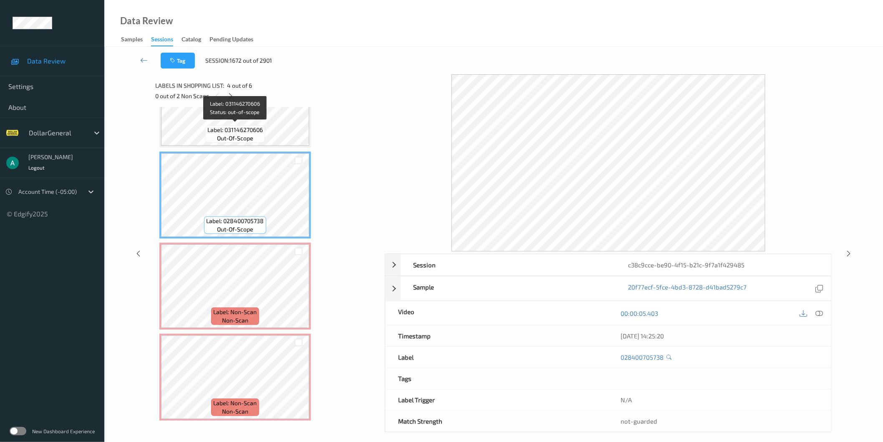
click at [236, 131] on span "Label: 031146270606" at bounding box center [235, 130] width 56 height 8
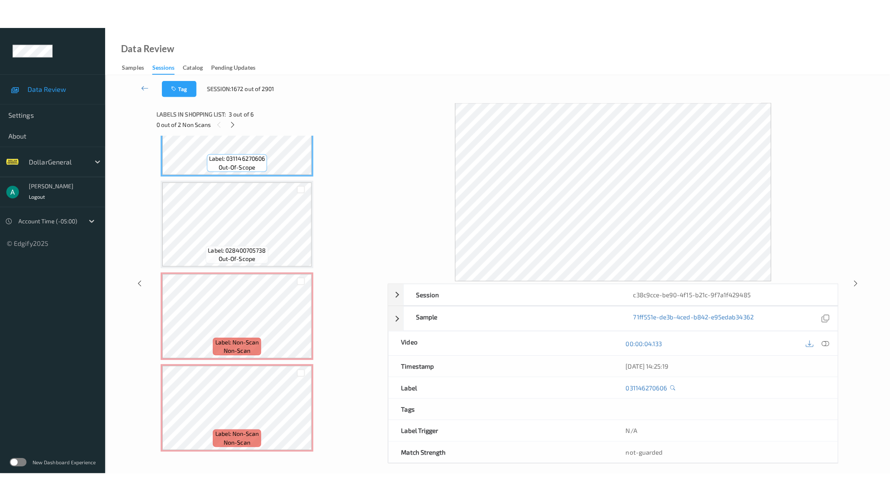
scroll to position [186, 0]
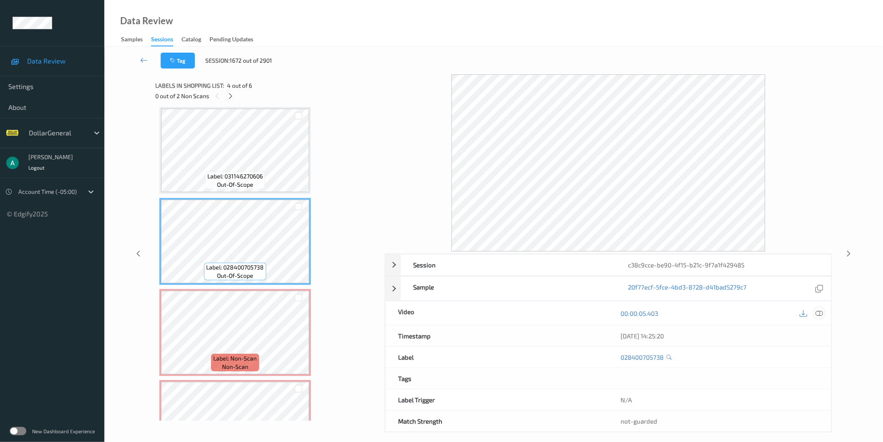
click at [823, 314] on icon at bounding box center [820, 313] width 8 height 8
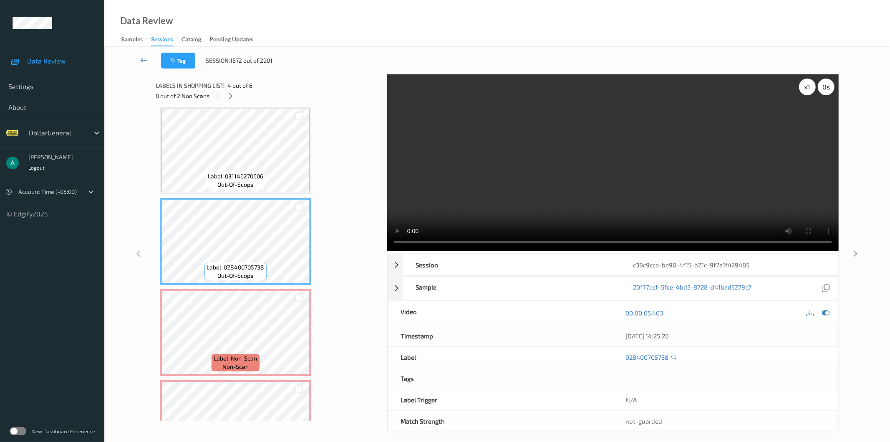
click at [803, 89] on div "x 1" at bounding box center [807, 86] width 17 height 17
click at [803, 89] on div "x 2" at bounding box center [807, 86] width 17 height 17
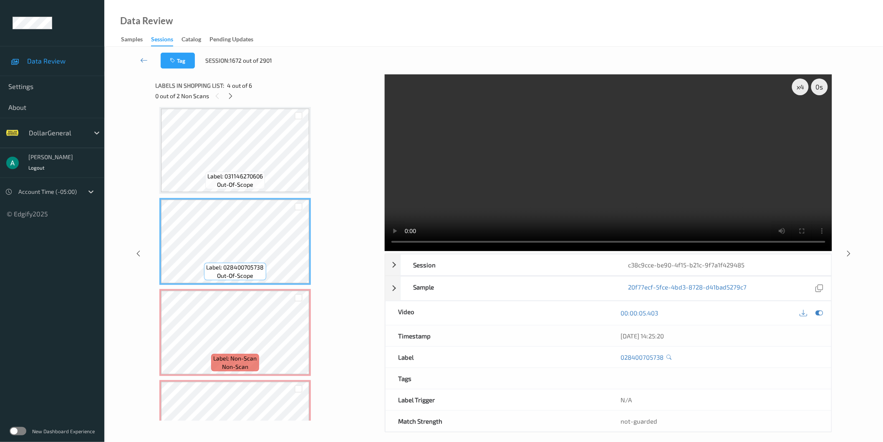
click at [517, 167] on video at bounding box center [609, 162] width 448 height 177
click at [511, 167] on video at bounding box center [609, 162] width 448 height 177
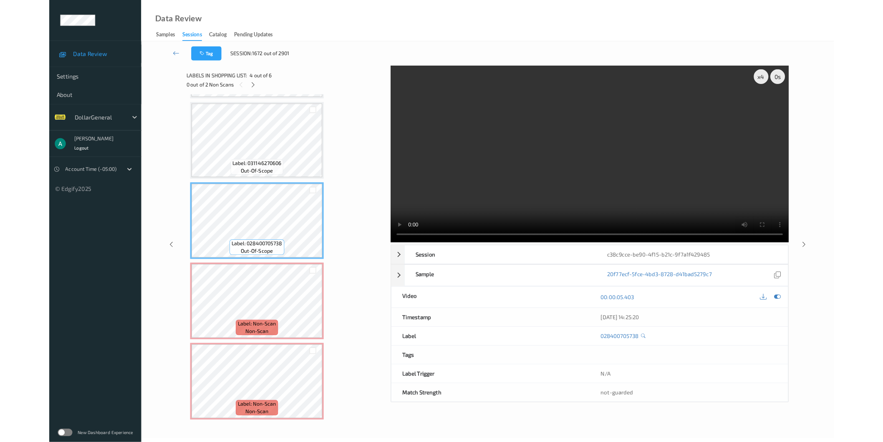
scroll to position [174, 0]
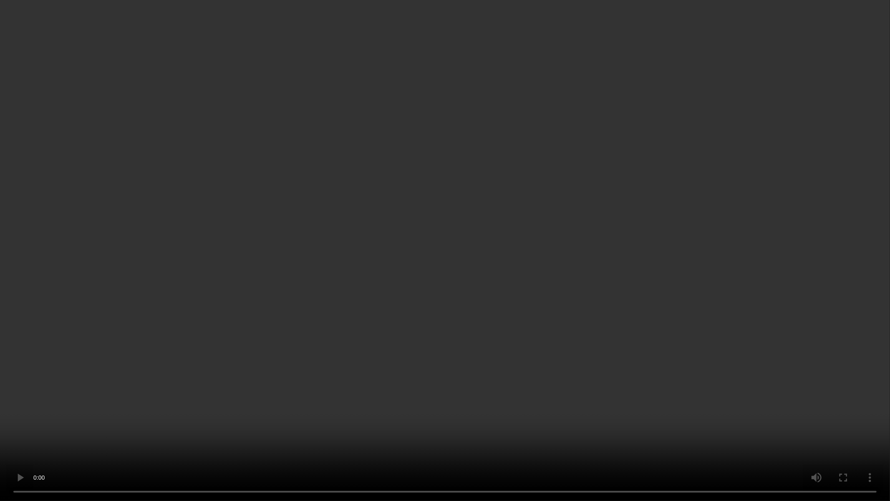
click at [511, 207] on video at bounding box center [445, 250] width 890 height 501
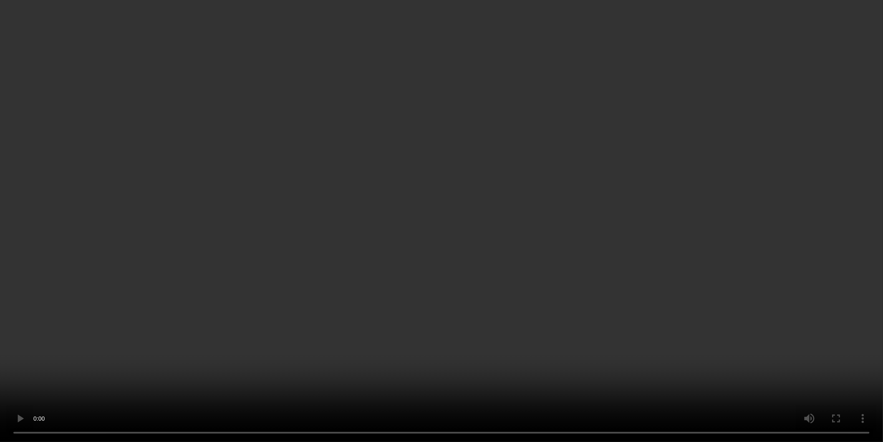
click at [587, 158] on video at bounding box center [441, 221] width 883 height 442
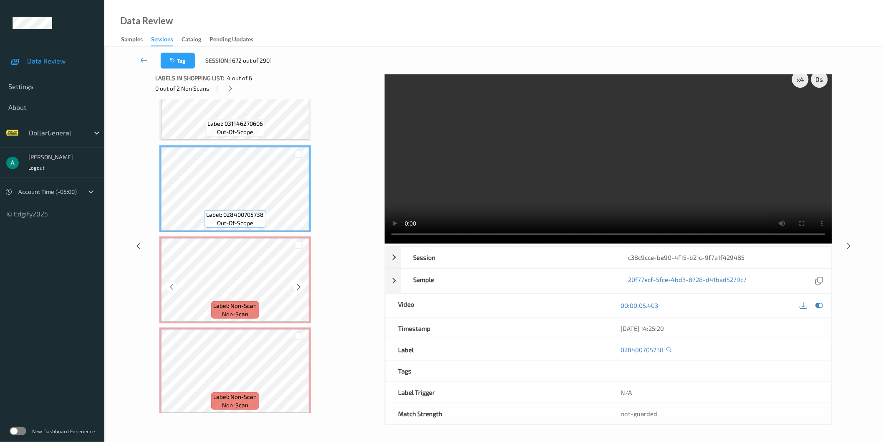
scroll to position [233, 0]
click at [800, 77] on div "x 4" at bounding box center [800, 79] width 17 height 17
click at [524, 175] on video at bounding box center [609, 155] width 448 height 177
click at [497, 146] on video at bounding box center [609, 155] width 448 height 177
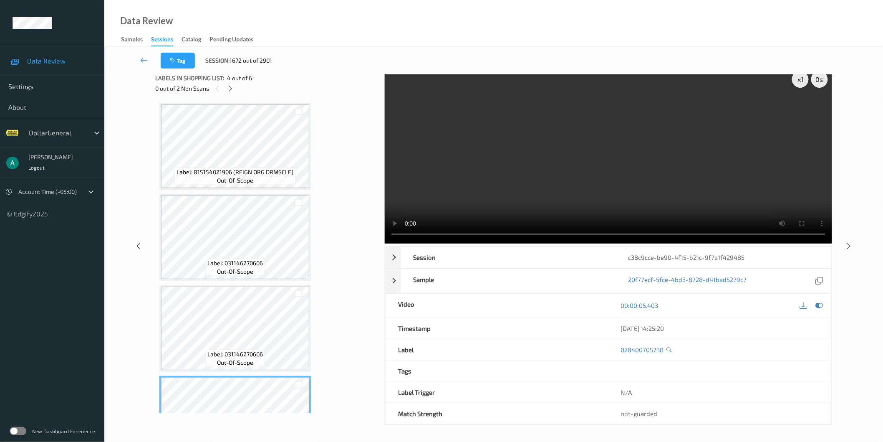
scroll to position [0, 0]
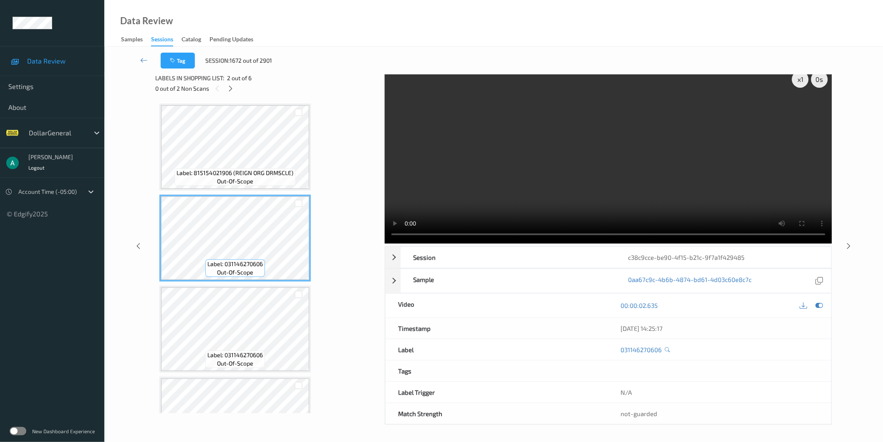
click at [820, 308] on icon at bounding box center [820, 305] width 8 height 8
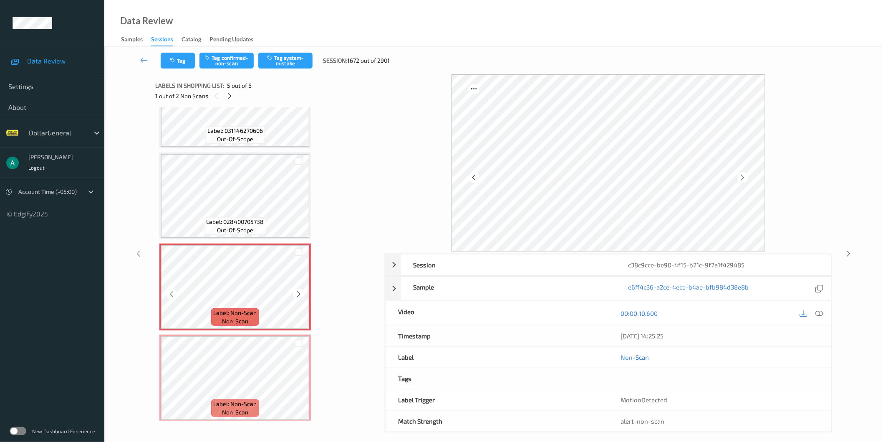
scroll to position [233, 0]
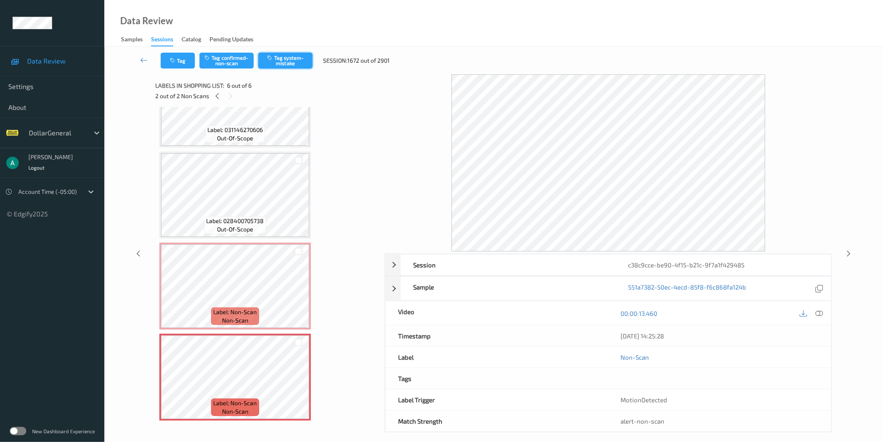
click at [293, 65] on button "Tag system-mistake" at bounding box center [285, 61] width 54 height 16
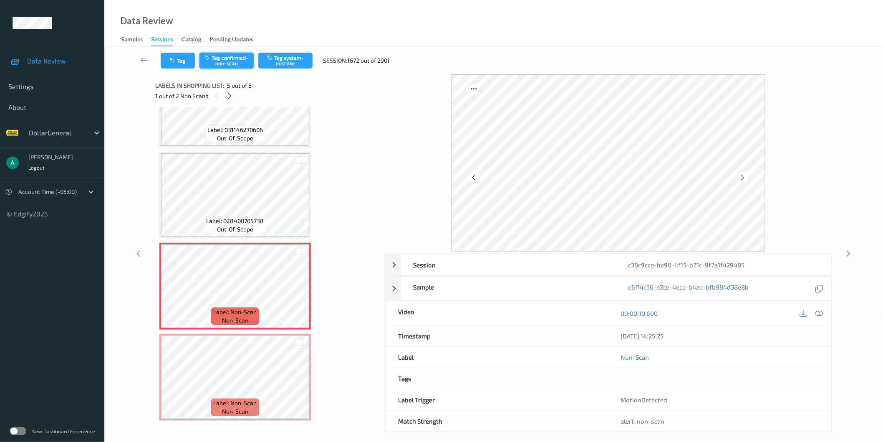
click at [214, 61] on button "Tag confirmed-non-scan" at bounding box center [227, 61] width 54 height 16
click at [228, 95] on icon at bounding box center [229, 96] width 7 height 8
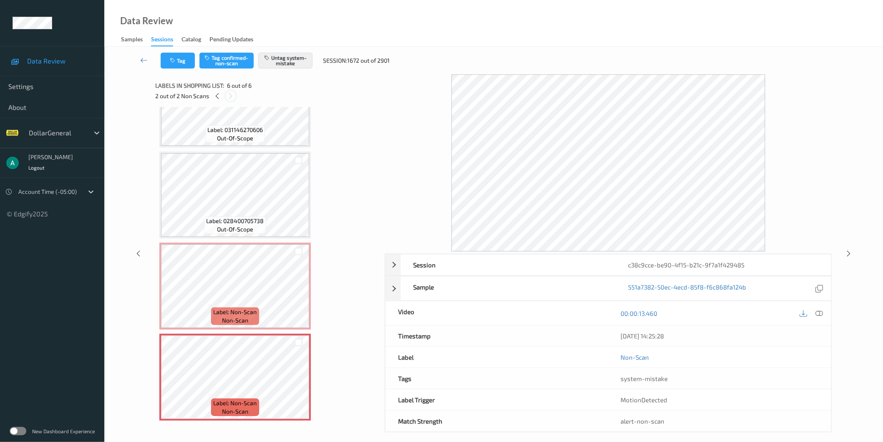
click at [228, 95] on icon at bounding box center [230, 96] width 7 height 8
click at [218, 92] on icon at bounding box center [217, 96] width 7 height 8
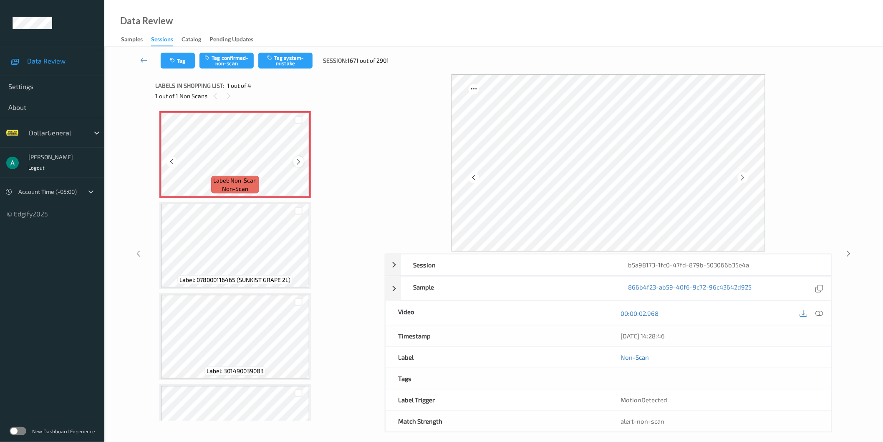
click at [298, 161] on icon at bounding box center [298, 162] width 7 height 8
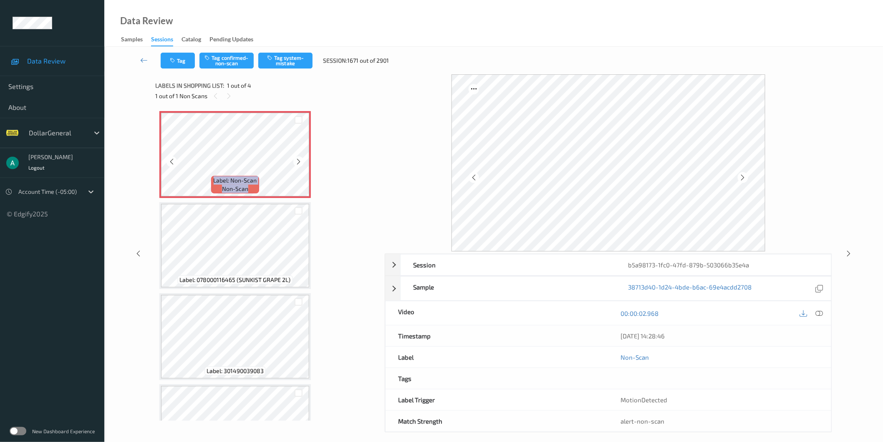
click at [298, 161] on icon at bounding box center [298, 162] width 7 height 8
click at [282, 57] on button "Tag system-mistake" at bounding box center [285, 61] width 54 height 16
click at [297, 160] on icon at bounding box center [298, 162] width 7 height 8
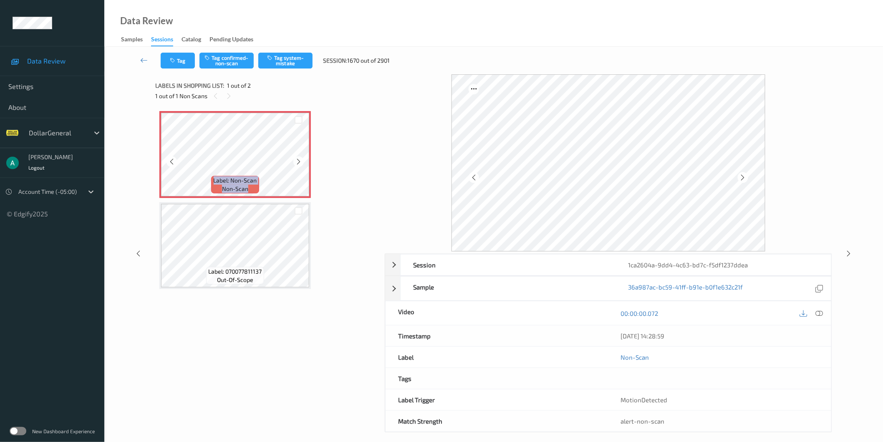
click at [297, 160] on icon at bounding box center [298, 162] width 7 height 8
click at [303, 160] on div at bounding box center [298, 161] width 10 height 10
click at [302, 160] on div at bounding box center [298, 161] width 10 height 10
click at [302, 160] on icon at bounding box center [298, 162] width 7 height 8
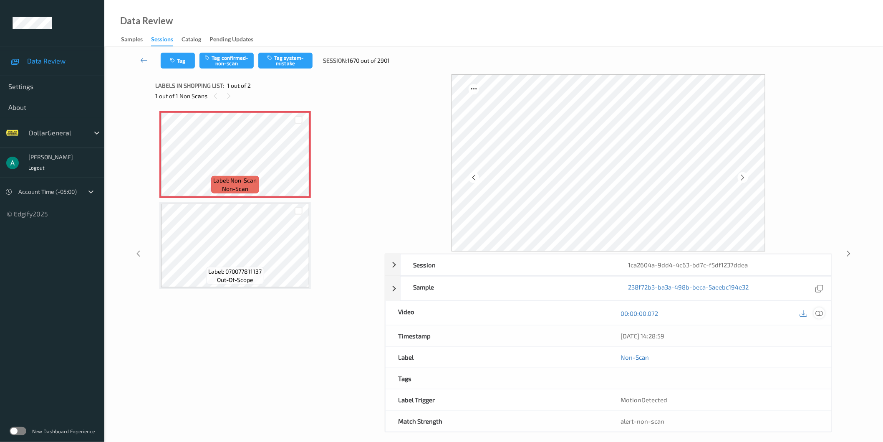
click at [817, 314] on icon at bounding box center [820, 313] width 8 height 8
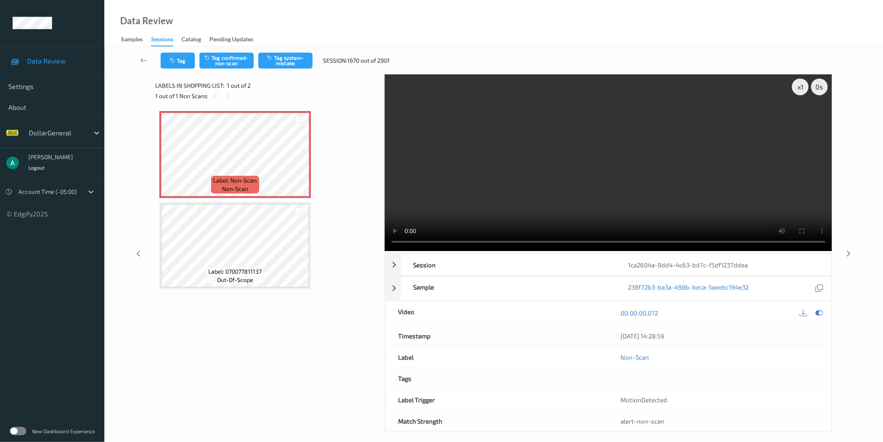
click at [483, 195] on video at bounding box center [609, 162] width 448 height 177
click at [395, 242] on video at bounding box center [609, 162] width 448 height 177
click at [503, 167] on video at bounding box center [609, 162] width 448 height 177
click at [284, 55] on button "Tag system-mistake" at bounding box center [285, 61] width 54 height 16
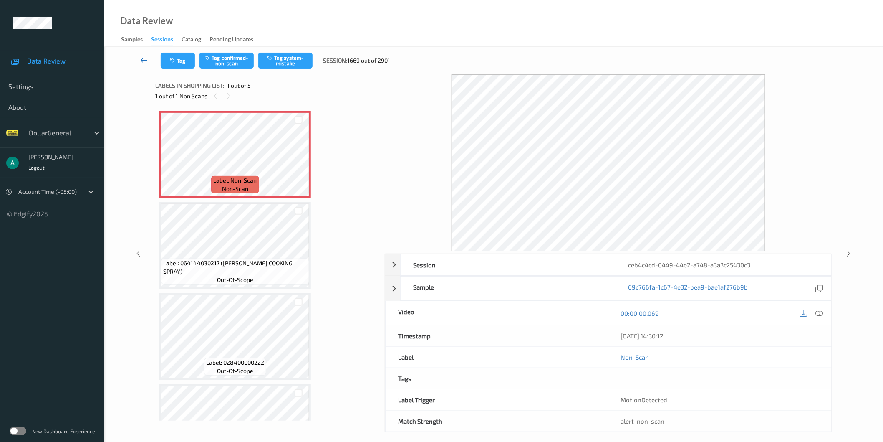
click at [141, 57] on icon at bounding box center [144, 60] width 8 height 8
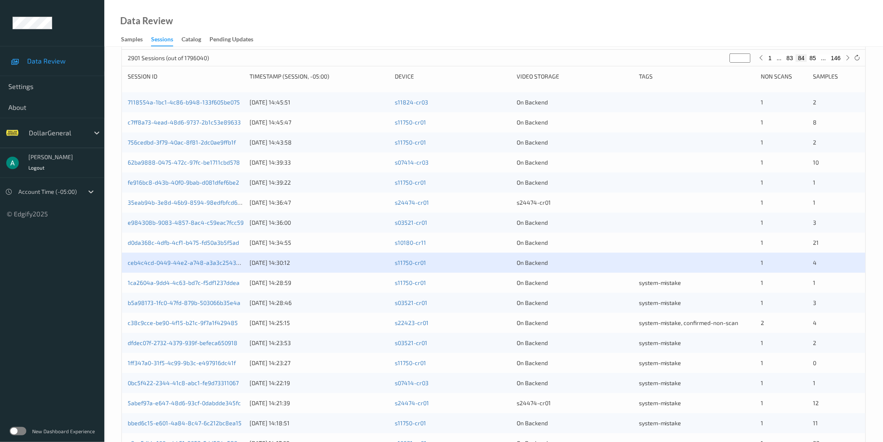
scroll to position [185, 0]
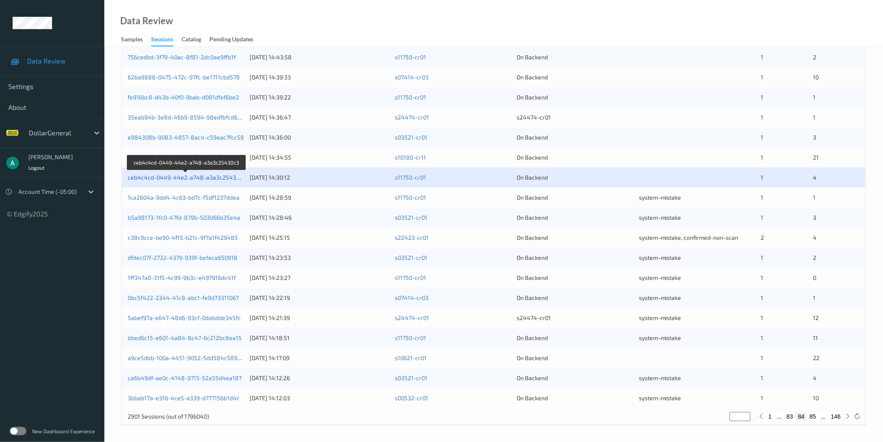
click at [202, 177] on link "ceb4c4cd-0449-44e2-a748-a3a3c25430c3" at bounding box center [187, 177] width 118 height 7
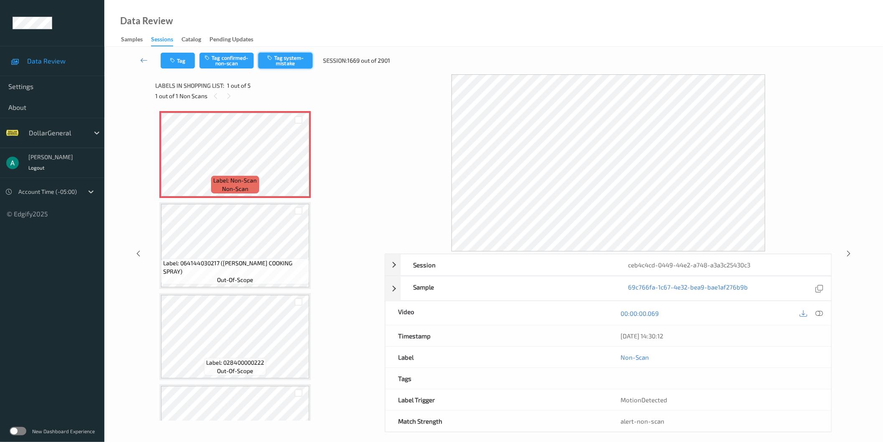
click at [280, 64] on button "Tag system-mistake" at bounding box center [285, 61] width 54 height 16
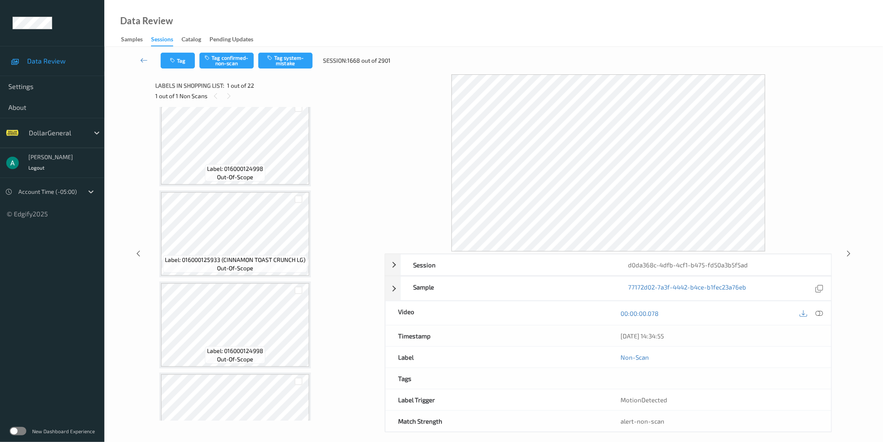
scroll to position [742, 0]
click at [230, 95] on icon at bounding box center [228, 96] width 7 height 8
click at [205, 88] on span "Labels in shopping list:" at bounding box center [189, 85] width 69 height 8
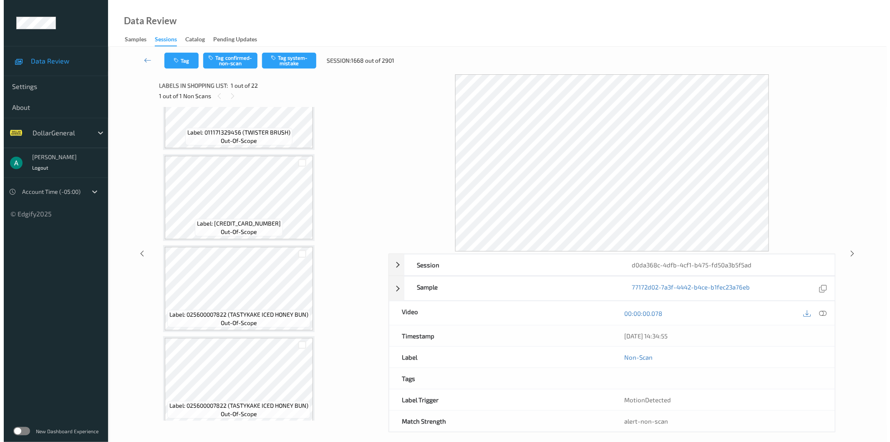
scroll to position [0, 0]
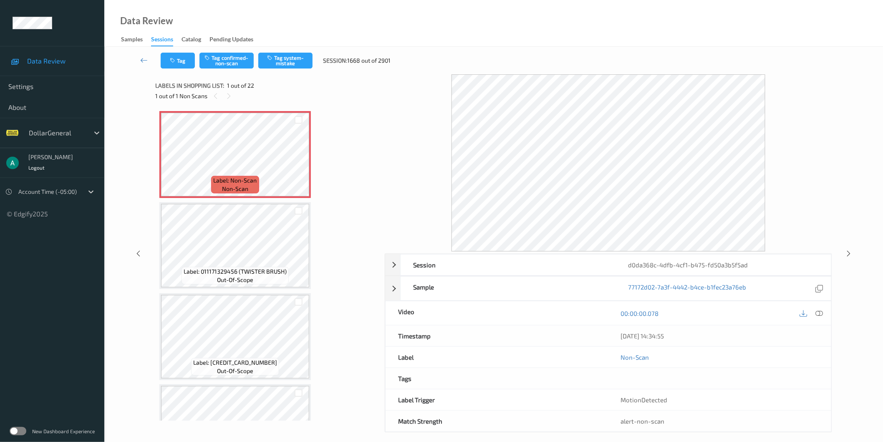
click at [289, 52] on div "Tag Tag confirmed-non-scan Tag system-mistake Session: 1668 out of 2901" at bounding box center [493, 61] width 745 height 28
click at [288, 58] on button "Tag system-mistake" at bounding box center [285, 61] width 54 height 16
click at [288, 63] on button "Tag system-mistake" at bounding box center [285, 61] width 54 height 16
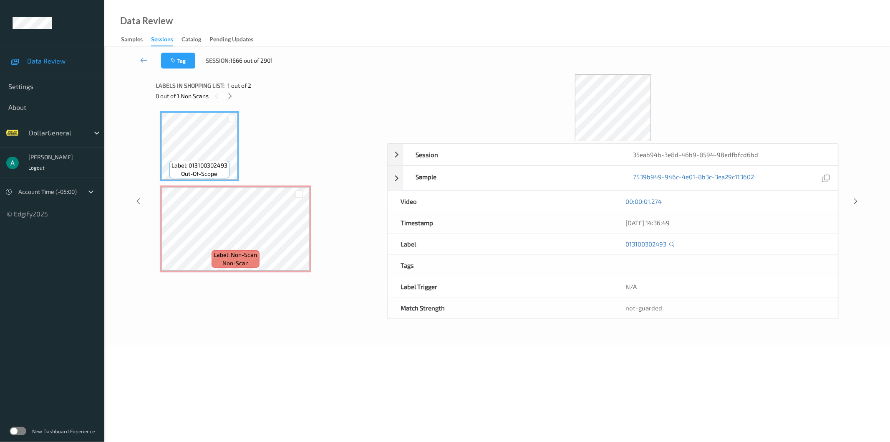
click at [387, 103] on div "Session 35eab94b-3e8d-46b9-8594-98edfbfcd6bd Session ID 35eab94b-3e8d-46b9-8594…" at bounding box center [497, 200] width 683 height 253
click at [211, 166] on span "Label: 013100302493" at bounding box center [200, 165] width 56 height 8
click at [214, 164] on span "Label: 013100302493" at bounding box center [200, 165] width 56 height 8
copy span "013100302493"
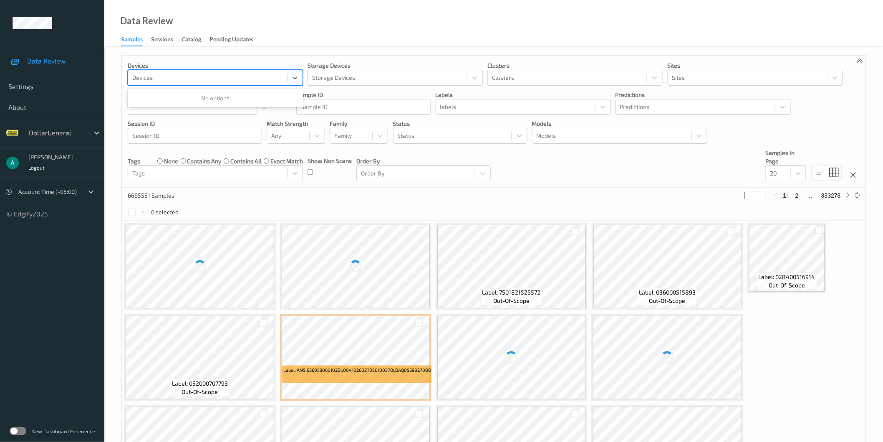
click at [164, 78] on div at bounding box center [207, 78] width 151 height 10
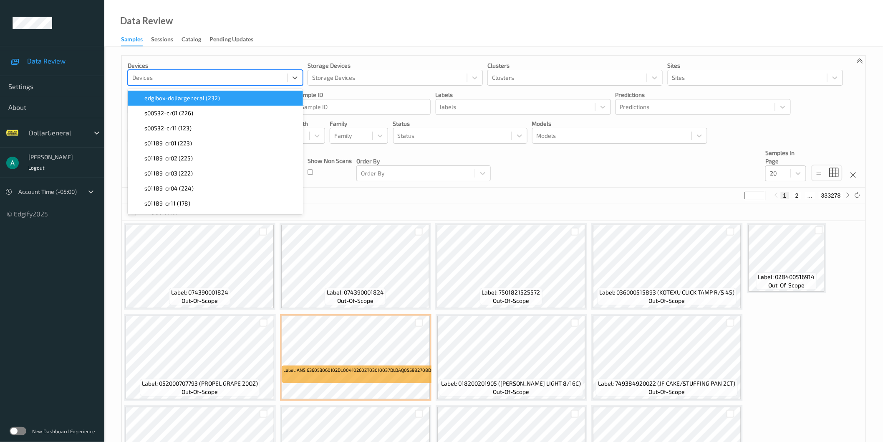
click at [259, 73] on div at bounding box center [207, 78] width 151 height 10
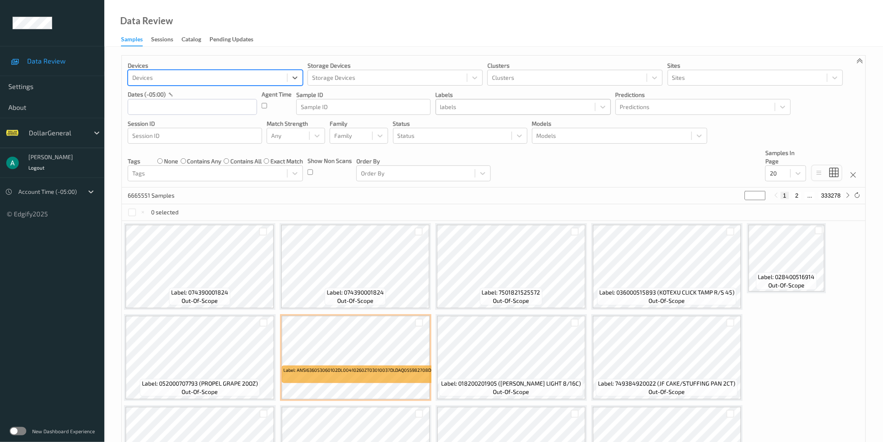
click at [460, 107] on div at bounding box center [515, 107] width 151 height 10
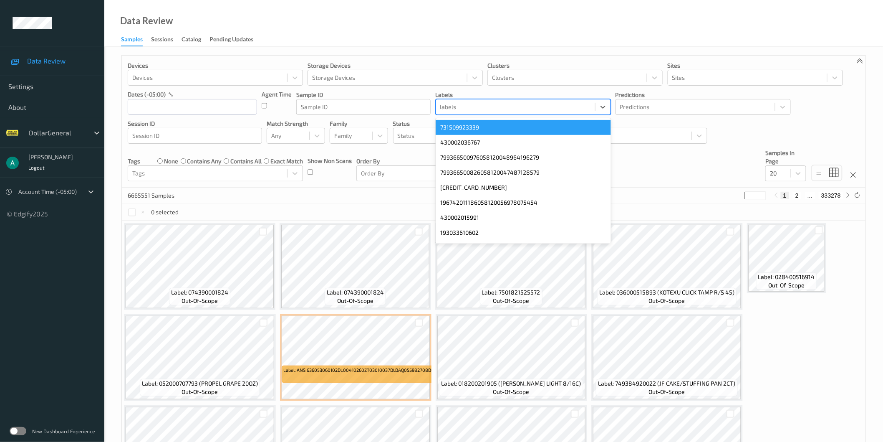
paste input "013100302493"
type input "013100302493"
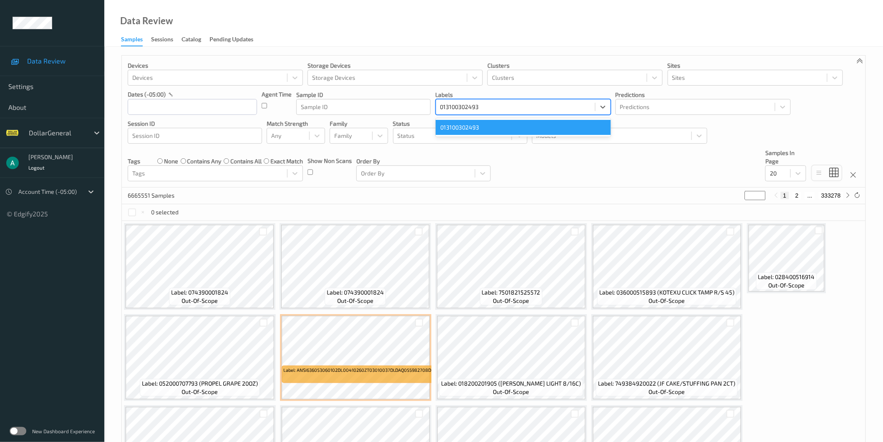
click at [503, 127] on div "013100302493" at bounding box center [523, 127] width 175 height 15
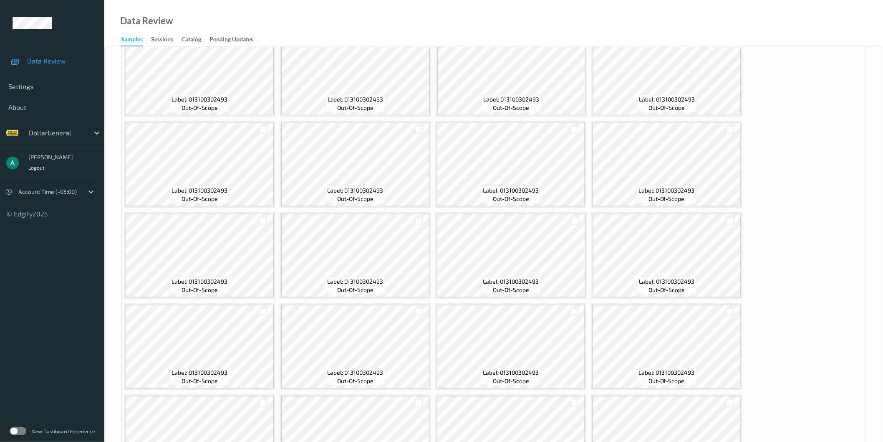
scroll to position [266, 0]
